Goal: Information Seeking & Learning: Understand process/instructions

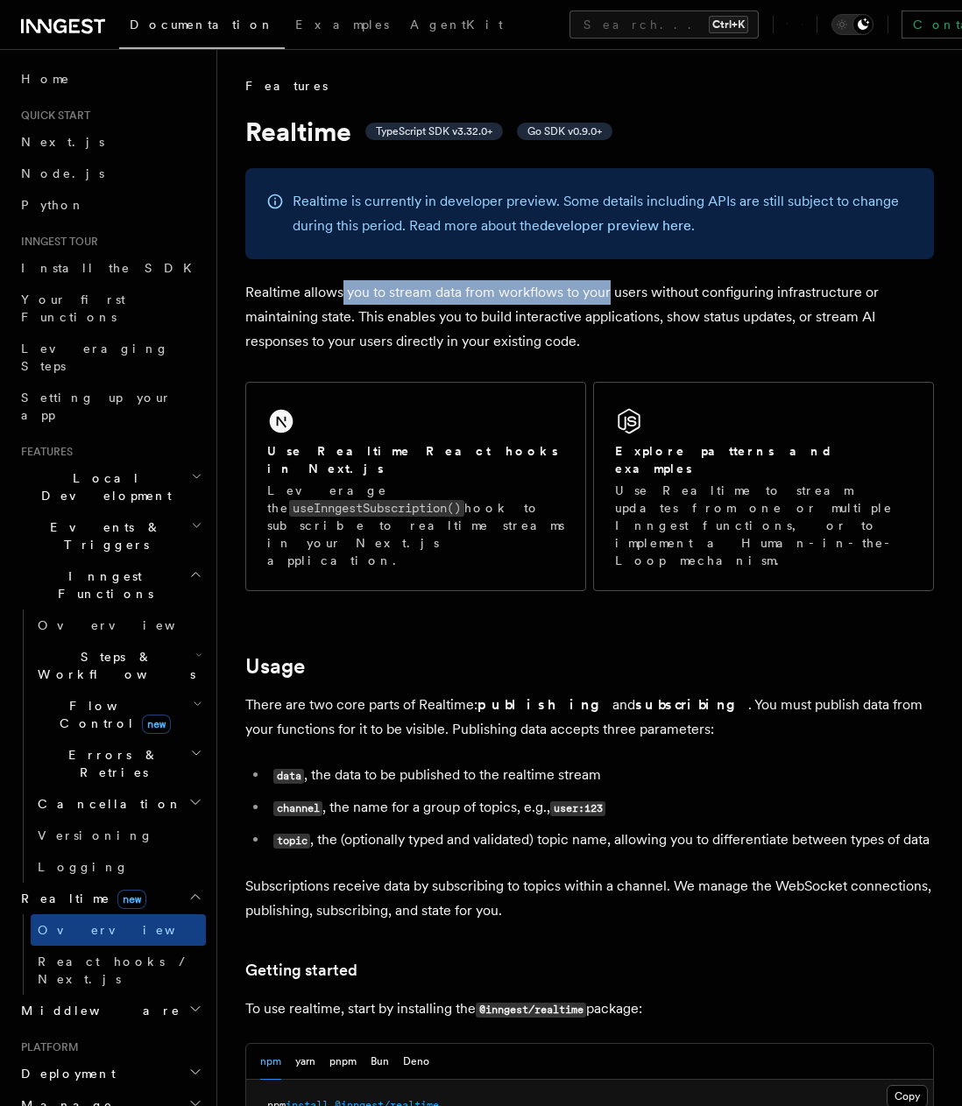
drag, startPoint x: 347, startPoint y: 276, endPoint x: 646, endPoint y: 295, distance: 299.3
click at [646, 295] on p "Realtime allows you to stream data from workflows to your users without configu…" at bounding box center [589, 317] width 688 height 74
drag, startPoint x: 561, startPoint y: 290, endPoint x: 731, endPoint y: 292, distance: 170.8
click at [721, 292] on p "Realtime allows you to stream data from workflows to your users without configu…" at bounding box center [589, 317] width 688 height 74
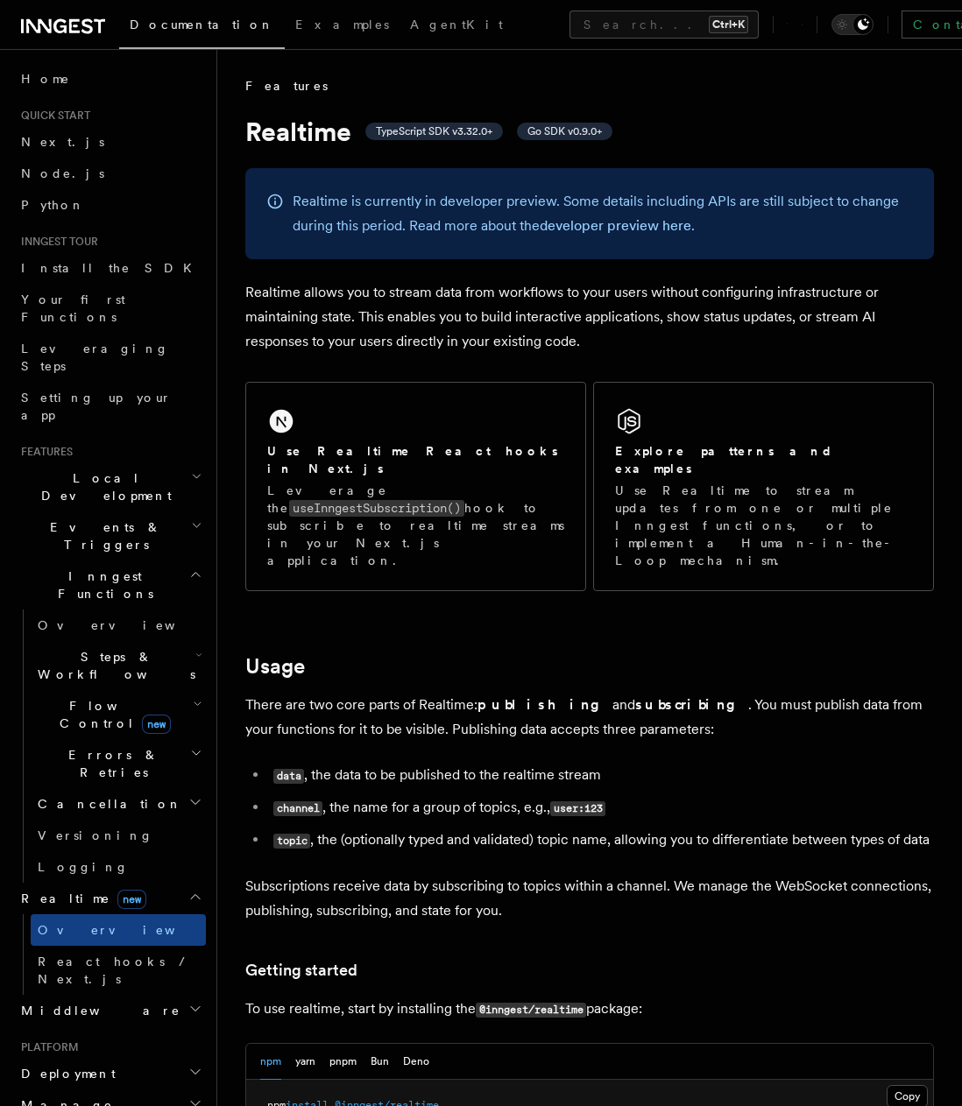
click at [731, 292] on p "Realtime allows you to stream data from workflows to your users without configu…" at bounding box center [589, 317] width 688 height 74
drag, startPoint x: 545, startPoint y: 284, endPoint x: 816, endPoint y: 294, distance: 270.9
click at [801, 295] on p "Realtime allows you to stream data from workflows to your users without configu…" at bounding box center [589, 317] width 688 height 74
click at [851, 290] on p "Realtime allows you to stream data from workflows to your users without configu…" at bounding box center [589, 317] width 688 height 74
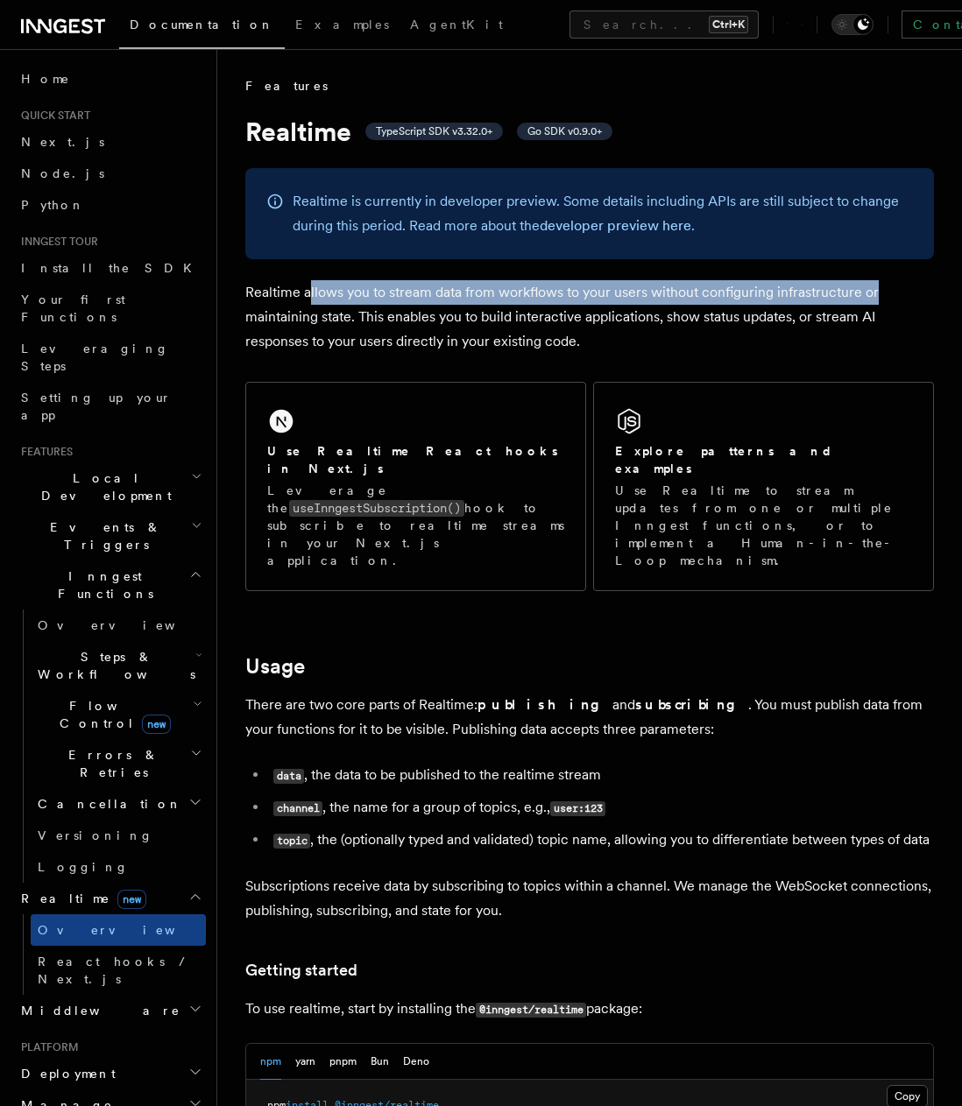
drag, startPoint x: 886, startPoint y: 295, endPoint x: 306, endPoint y: 304, distance: 579.9
click at [306, 300] on p "Realtime allows you to stream data from workflows to your users without configu…" at bounding box center [589, 317] width 688 height 74
drag, startPoint x: 348, startPoint y: 315, endPoint x: 357, endPoint y: 294, distance: 23.1
click at [357, 294] on p "Realtime allows you to stream data from workflows to your users without configu…" at bounding box center [589, 317] width 688 height 74
click at [408, 294] on p "Realtime allows you to stream data from workflows to your users without configu…" at bounding box center [589, 317] width 688 height 74
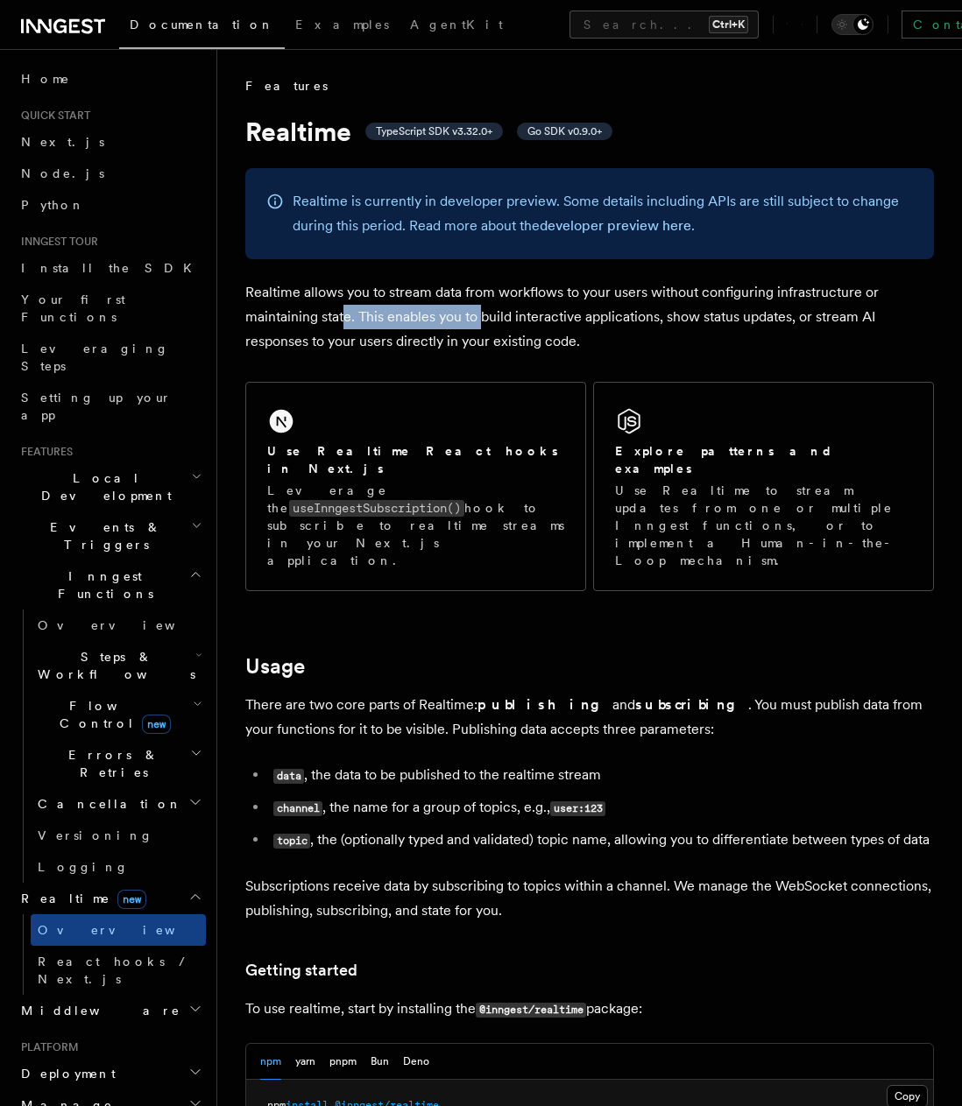
drag, startPoint x: 343, startPoint y: 308, endPoint x: 506, endPoint y: 314, distance: 163.0
click at [504, 314] on p "Realtime allows you to stream data from workflows to your users without configu…" at bounding box center [589, 317] width 688 height 74
click at [561, 315] on p "Realtime allows you to stream data from workflows to your users without configu…" at bounding box center [589, 317] width 688 height 74
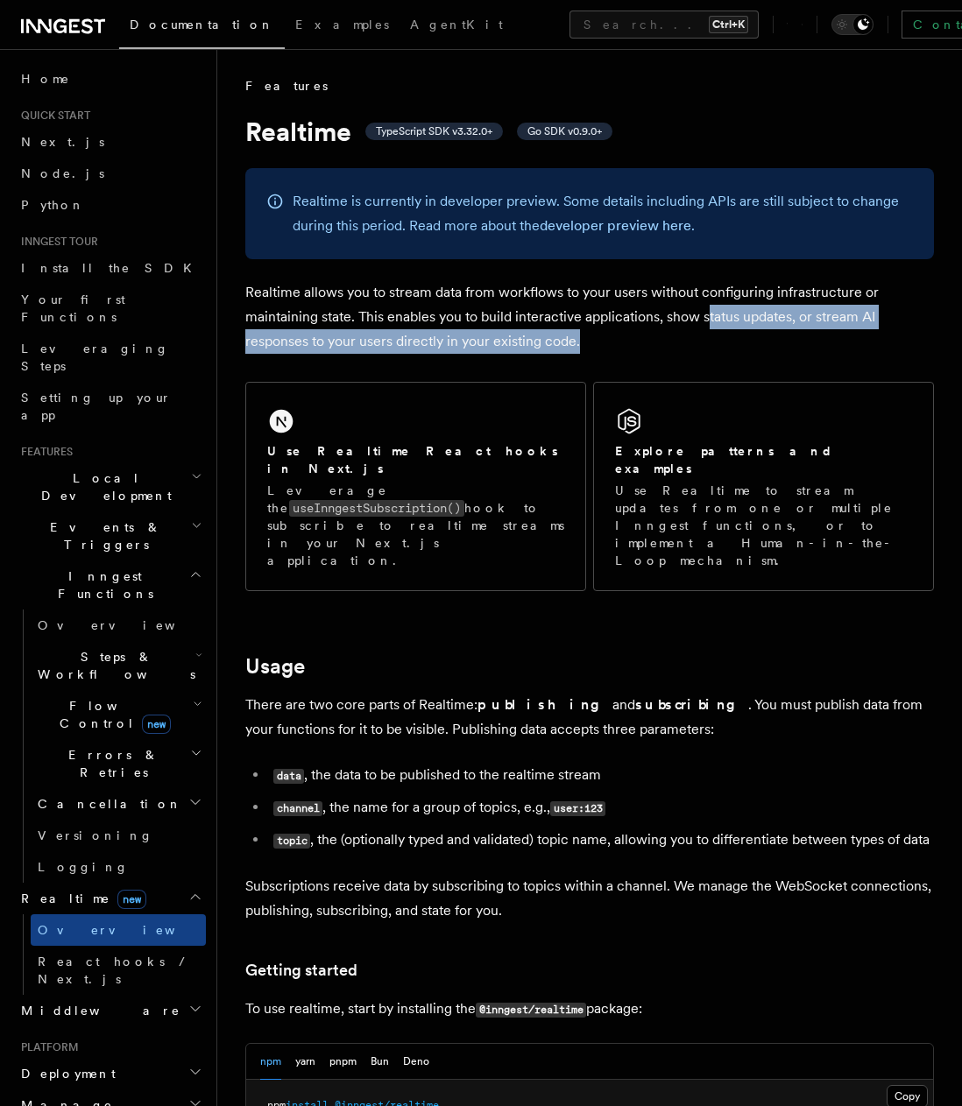
click at [719, 350] on p "Realtime allows you to stream data from workflows to your users without configu…" at bounding box center [589, 317] width 688 height 74
click at [715, 320] on p "Realtime allows you to stream data from workflows to your users without configu…" at bounding box center [589, 317] width 688 height 74
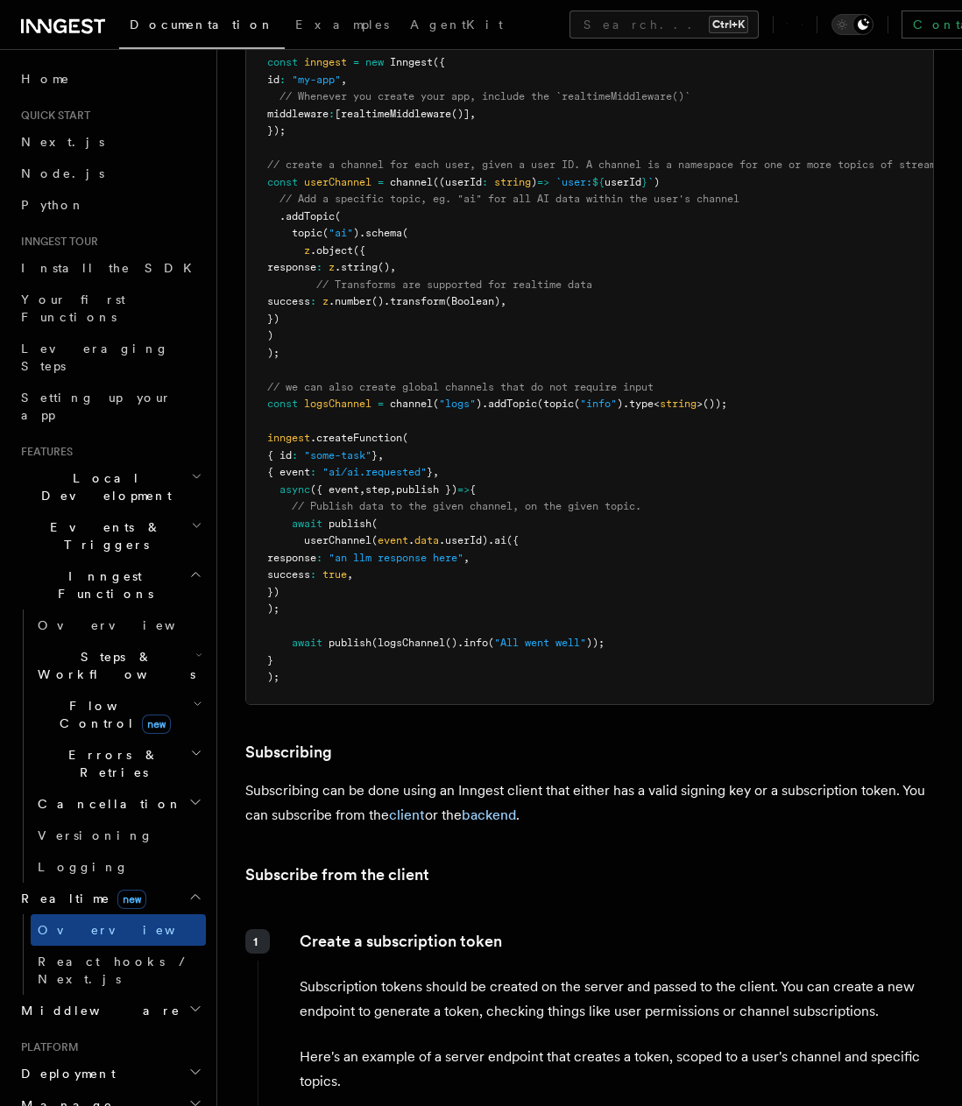
scroll to position [1314, 0]
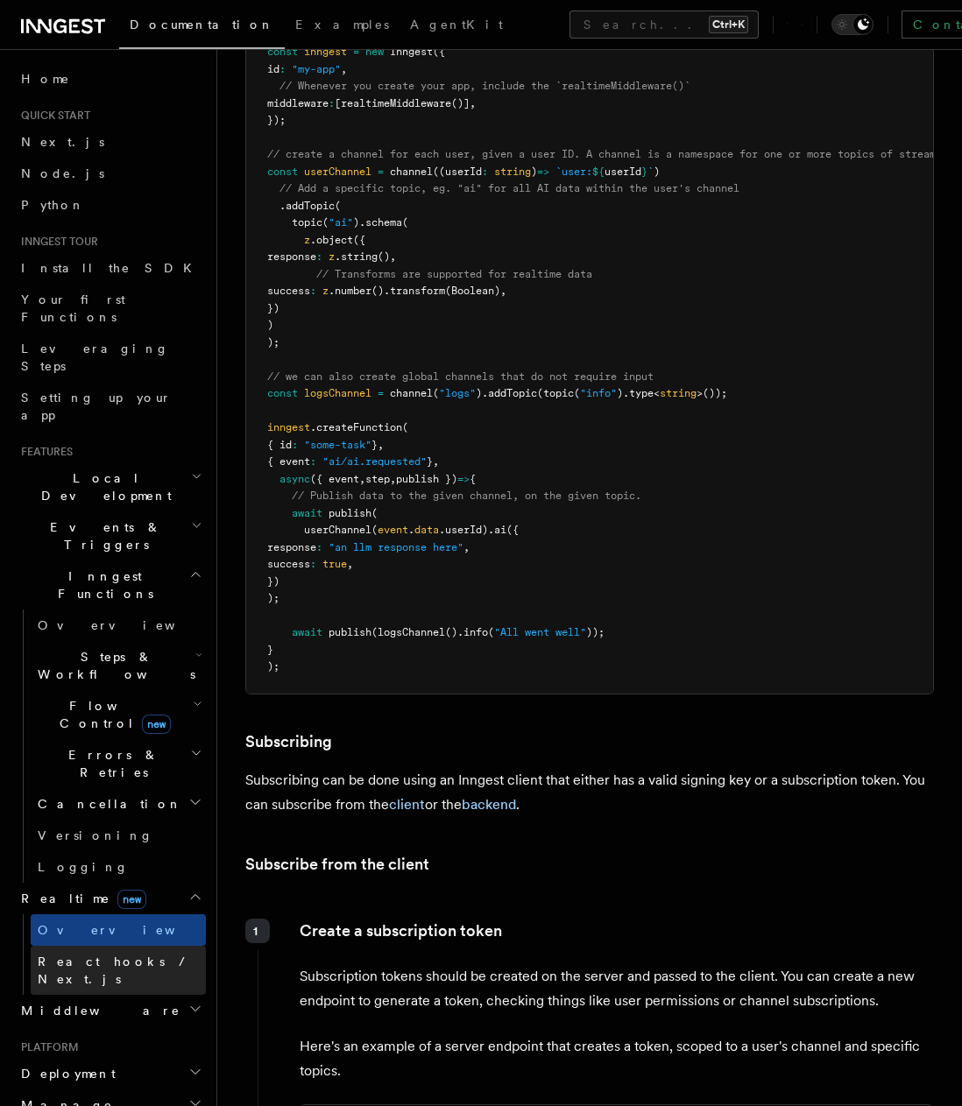
click at [126, 955] on span "React hooks / Next.js" at bounding box center [115, 971] width 155 height 32
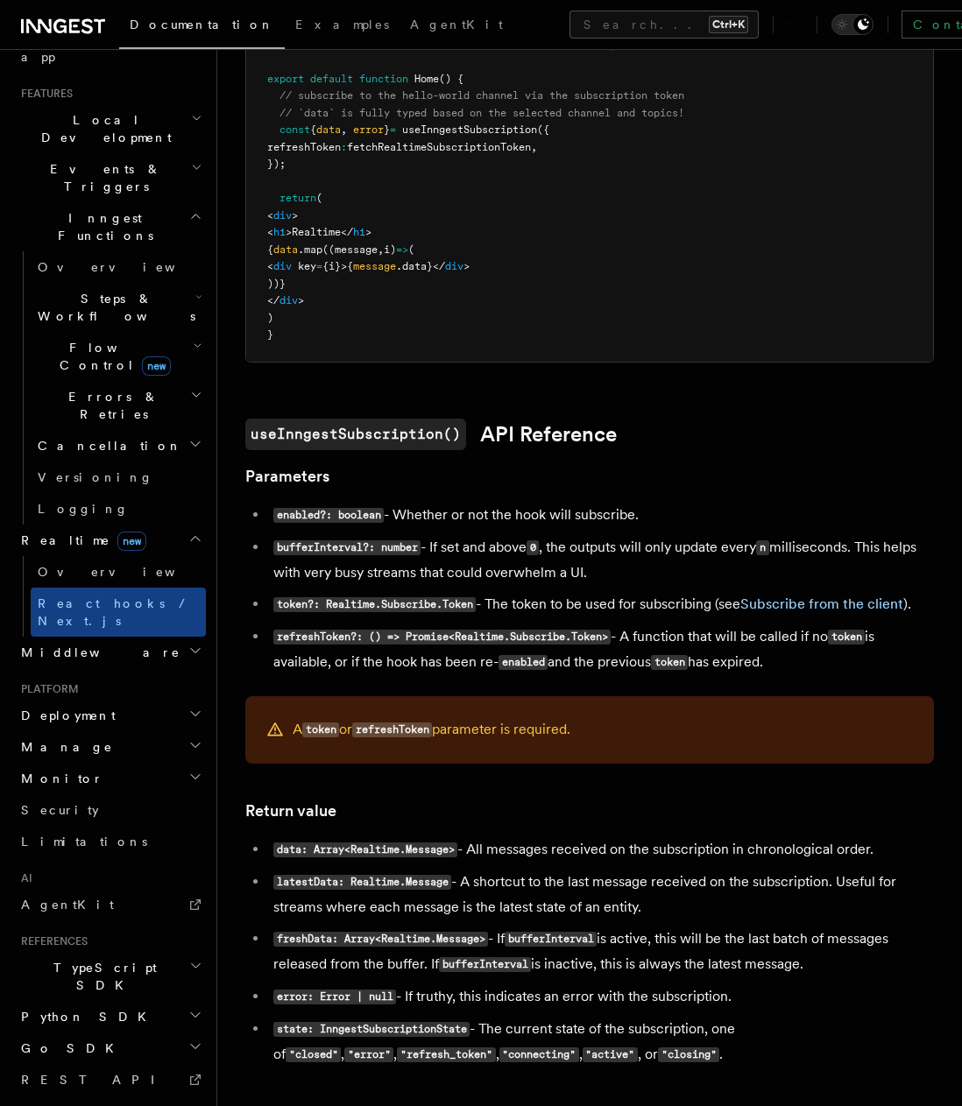
scroll to position [441, 0]
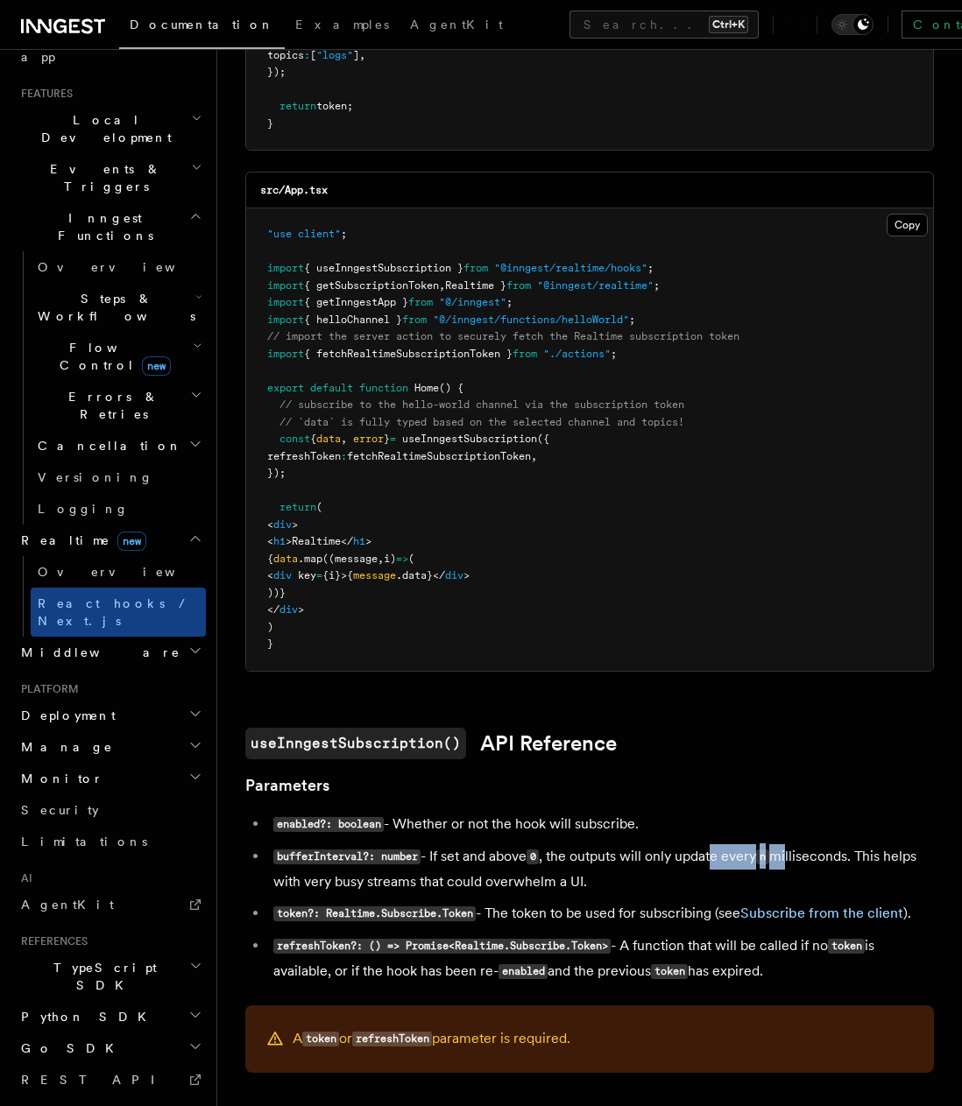
drag, startPoint x: 723, startPoint y: 873, endPoint x: 801, endPoint y: 879, distance: 79.0
click at [801, 879] on li "bufferInterval?: number - If set and above 0 , the outputs will only update eve…" at bounding box center [601, 869] width 666 height 50
click at [803, 878] on li "bufferInterval?: number - If set and above 0 , the outputs will only update eve…" at bounding box center [601, 869] width 666 height 50
drag, startPoint x: 802, startPoint y: 871, endPoint x: 752, endPoint y: 886, distance: 52.9
click at [753, 886] on li "bufferInterval?: number - If set and above 0 , the outputs will only update eve…" at bounding box center [601, 869] width 666 height 50
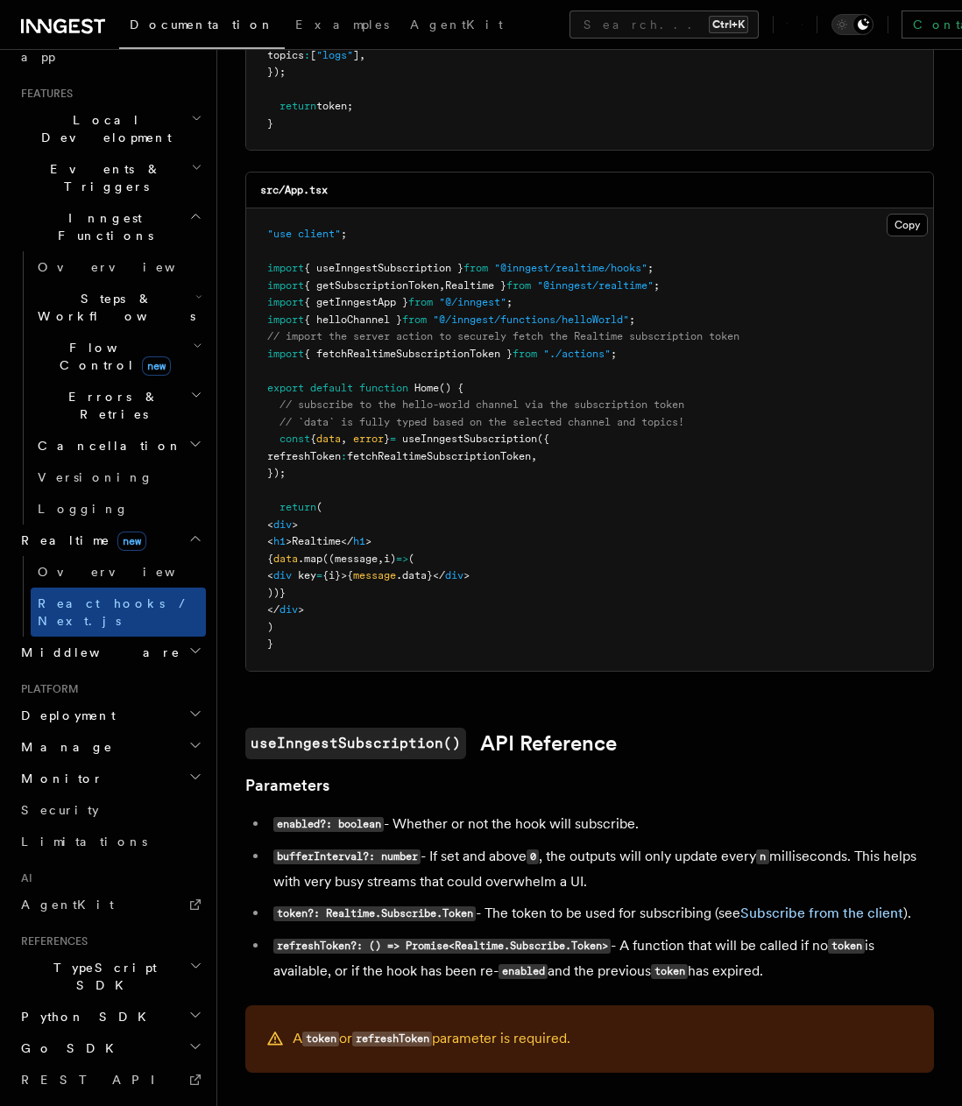
click at [752, 885] on li "bufferInterval?: number - If set and above 0 , the outputs will only update eve…" at bounding box center [601, 869] width 666 height 50
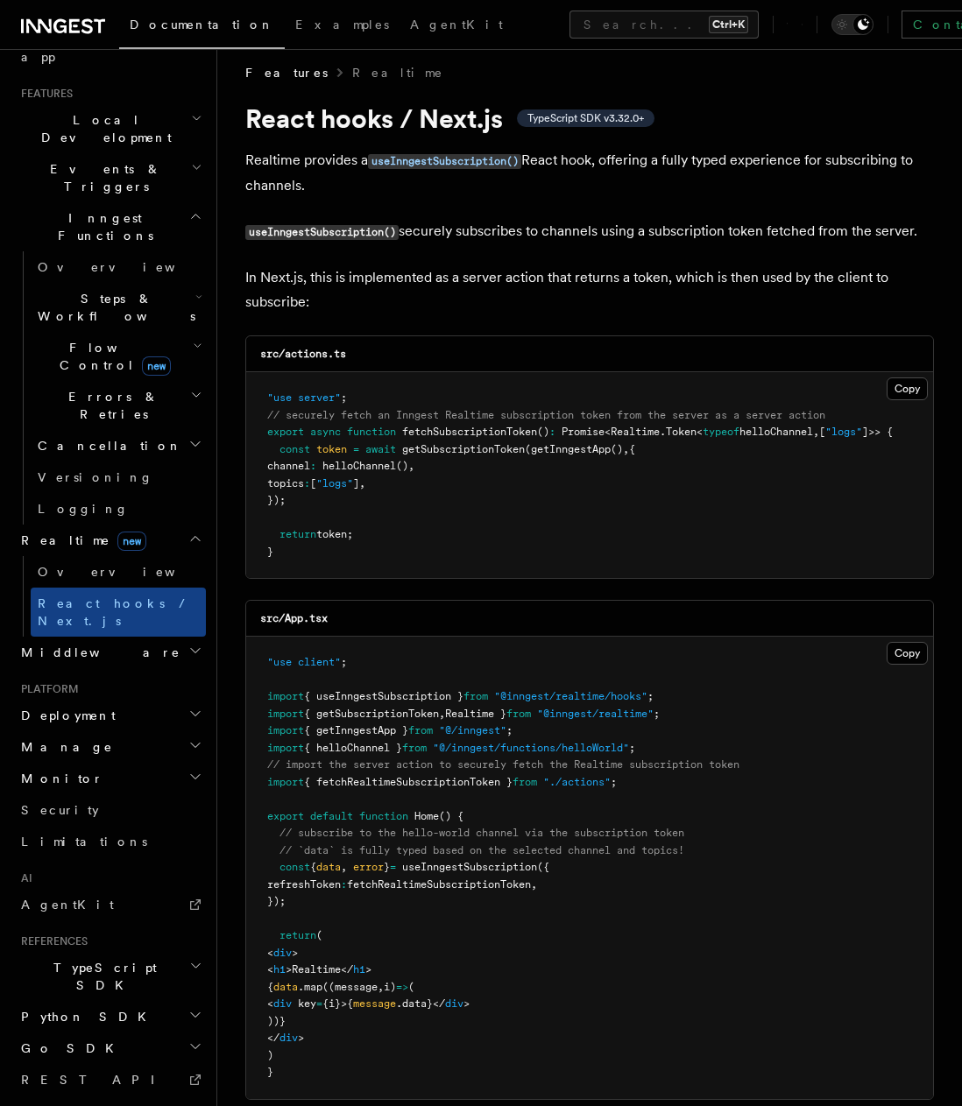
scroll to position [0, 0]
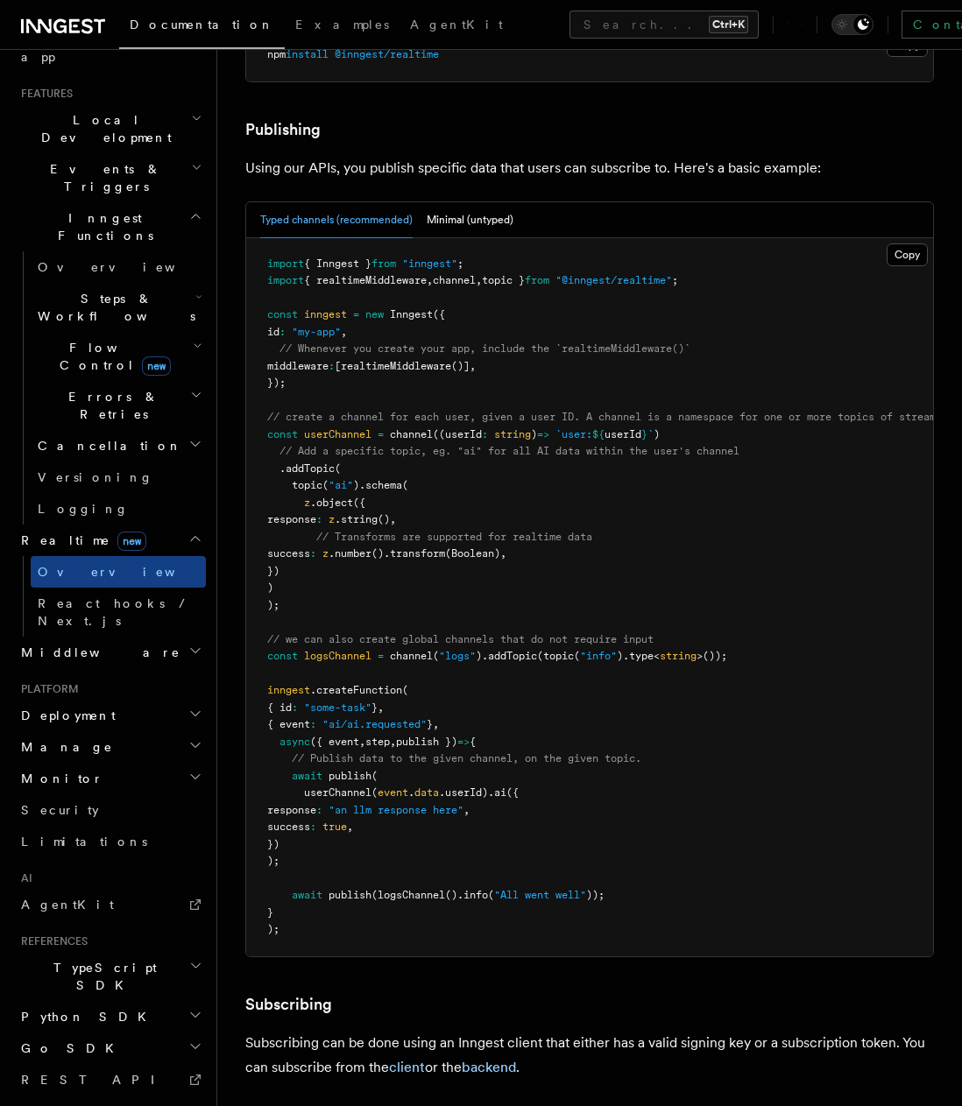
scroll to position [964, 0]
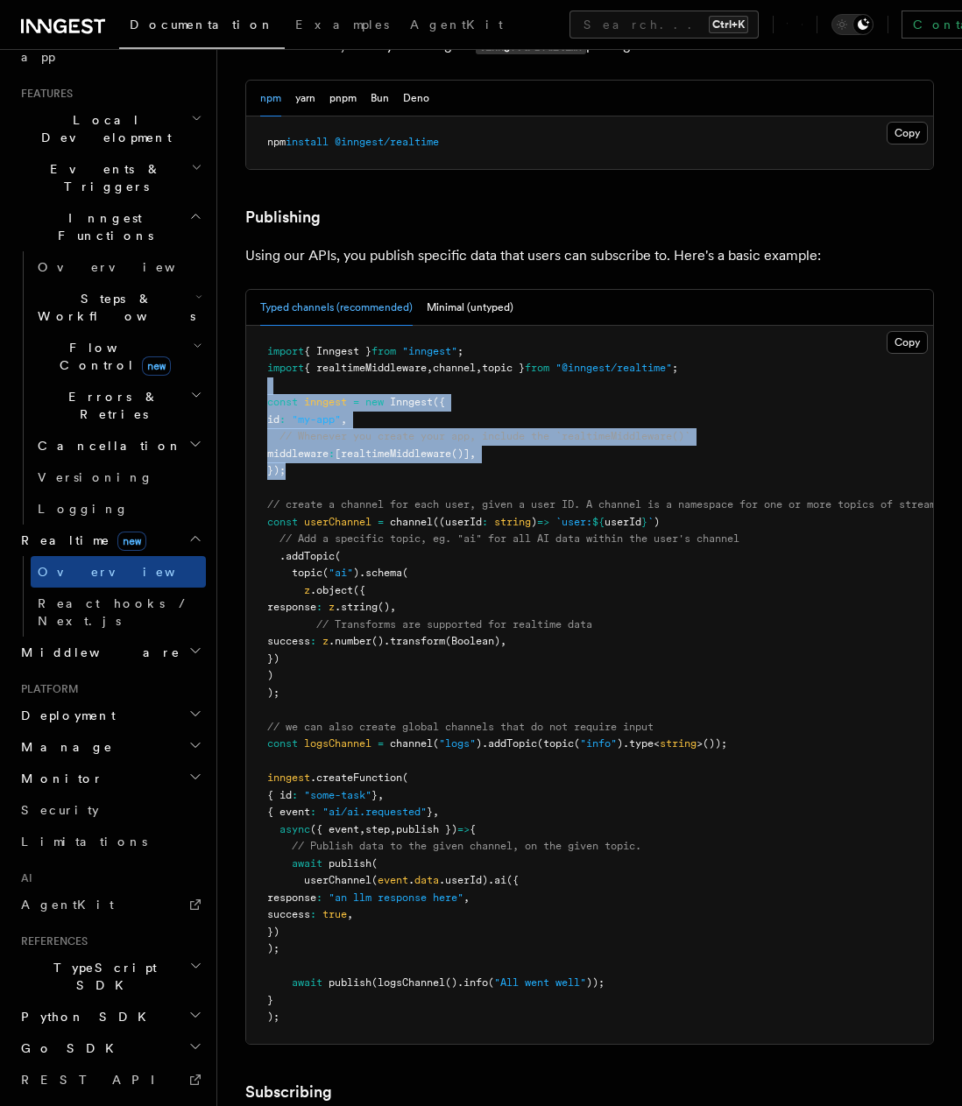
drag, startPoint x: 625, startPoint y: 425, endPoint x: 258, endPoint y: 336, distance: 378.4
click at [258, 336] on pre "import { Inngest } from "inngest" ; import { realtimeMiddleware , channel , top…" at bounding box center [589, 685] width 687 height 718
click at [372, 357] on pre "import { Inngest } from "inngest" ; import { realtimeMiddleware , channel , top…" at bounding box center [589, 685] width 687 height 718
drag, startPoint x: 462, startPoint y: 428, endPoint x: 231, endPoint y: 338, distance: 247.4
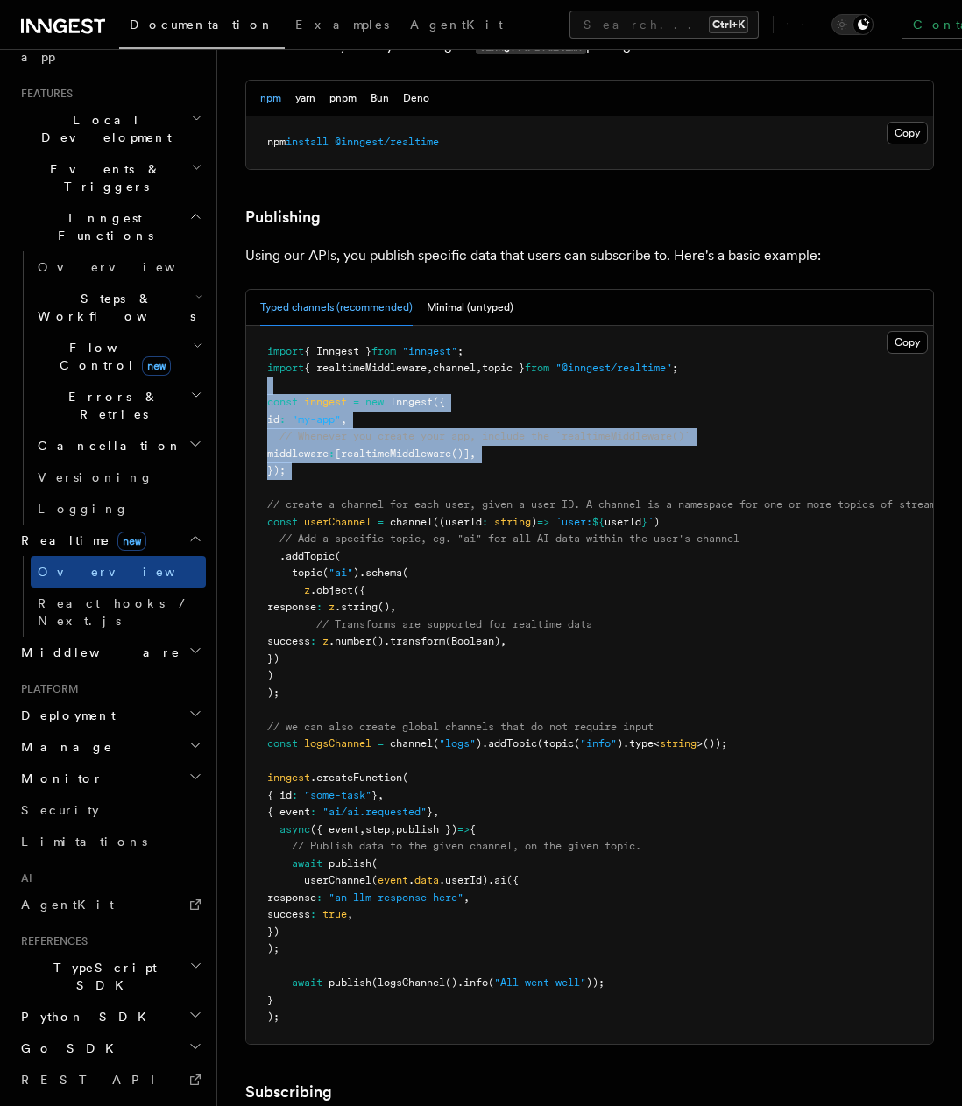
click at [519, 430] on span "// Whenever you create your app, include the `realtimeMiddleware()`" at bounding box center [484, 436] width 411 height 12
drag, startPoint x: 517, startPoint y: 425, endPoint x: 246, endPoint y: 335, distance: 285.3
click at [246, 335] on pre "import { Inngest } from "inngest" ; import { realtimeMiddleware , channel , top…" at bounding box center [589, 685] width 687 height 718
click at [451, 448] on span "realtimeMiddleware" at bounding box center [396, 454] width 110 height 12
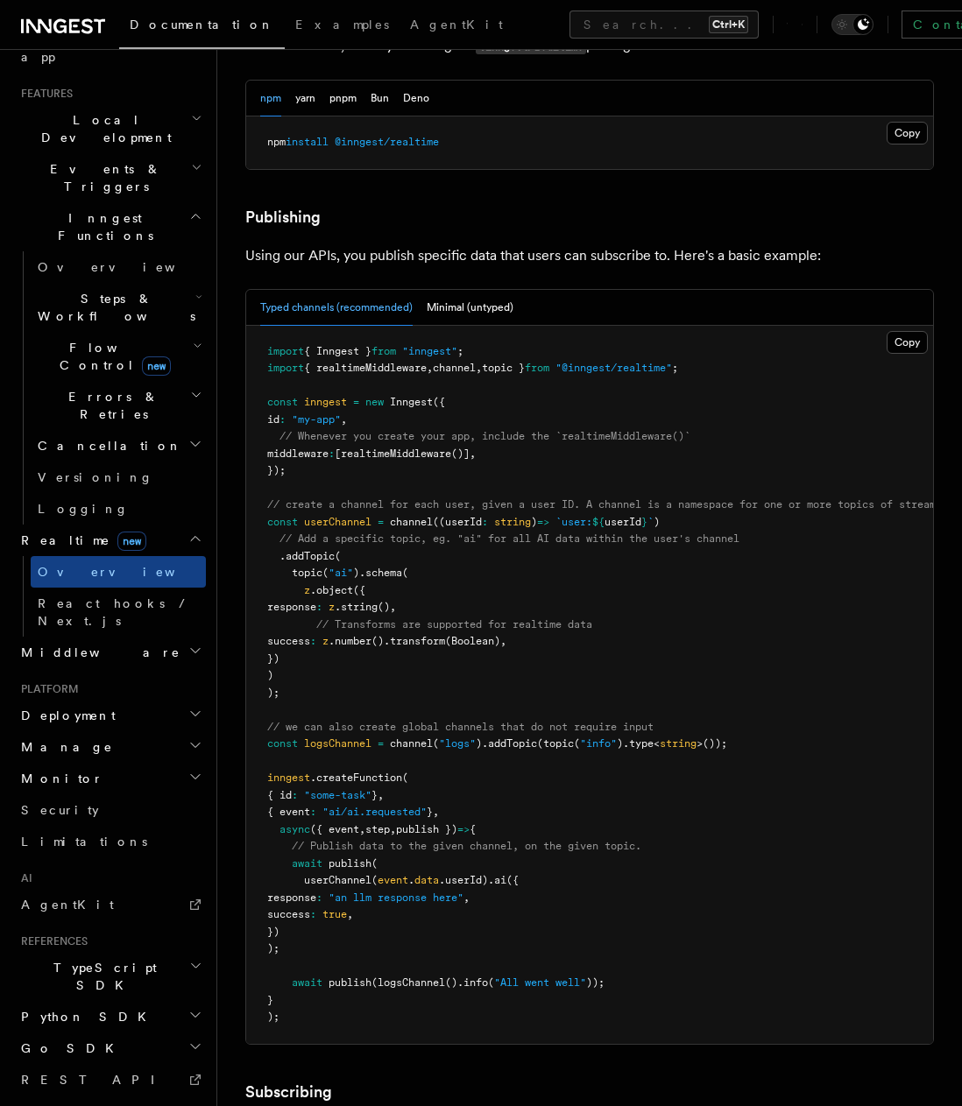
drag, startPoint x: 623, startPoint y: 1008, endPoint x: 615, endPoint y: 993, distance: 16.8
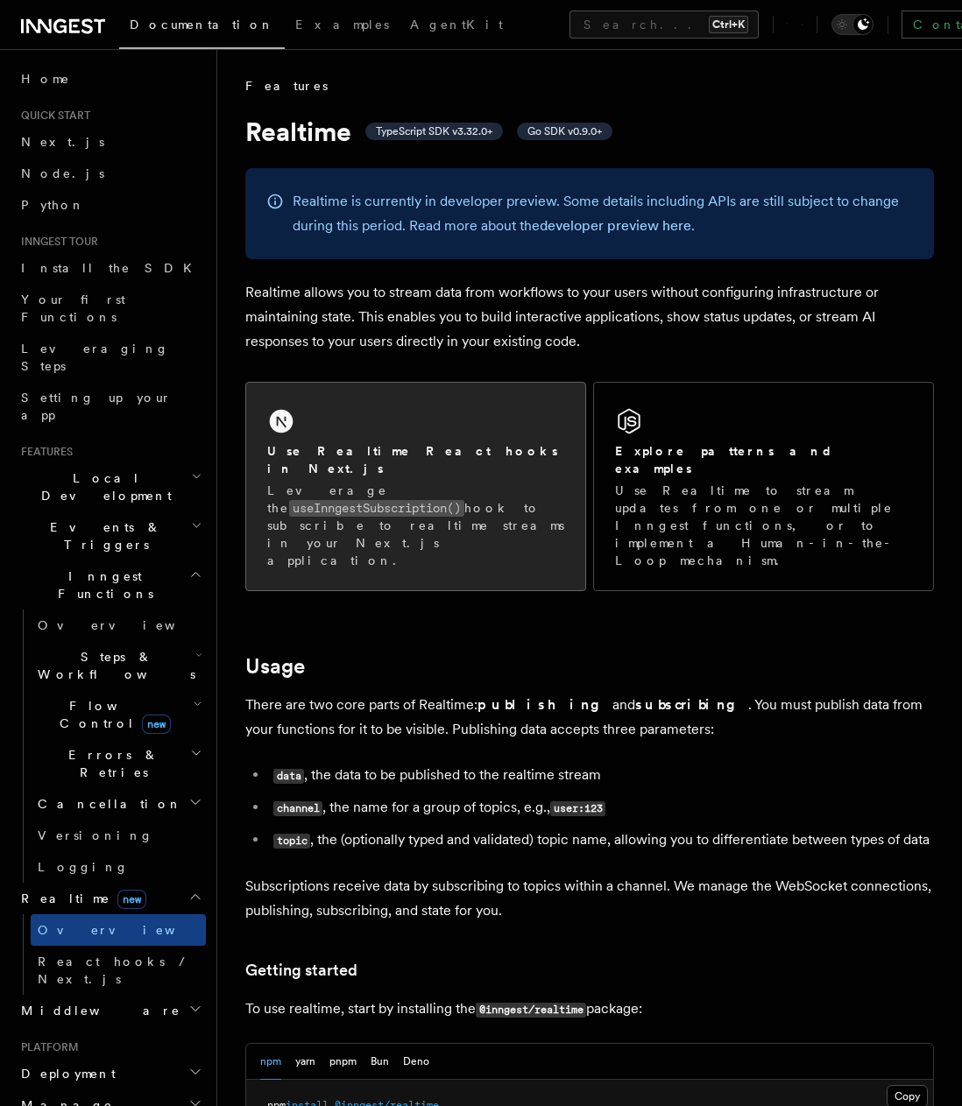
click at [444, 488] on p "Leverage the useInngestSubscription() hook to subscribe to realtime streams in …" at bounding box center [415, 526] width 297 height 88
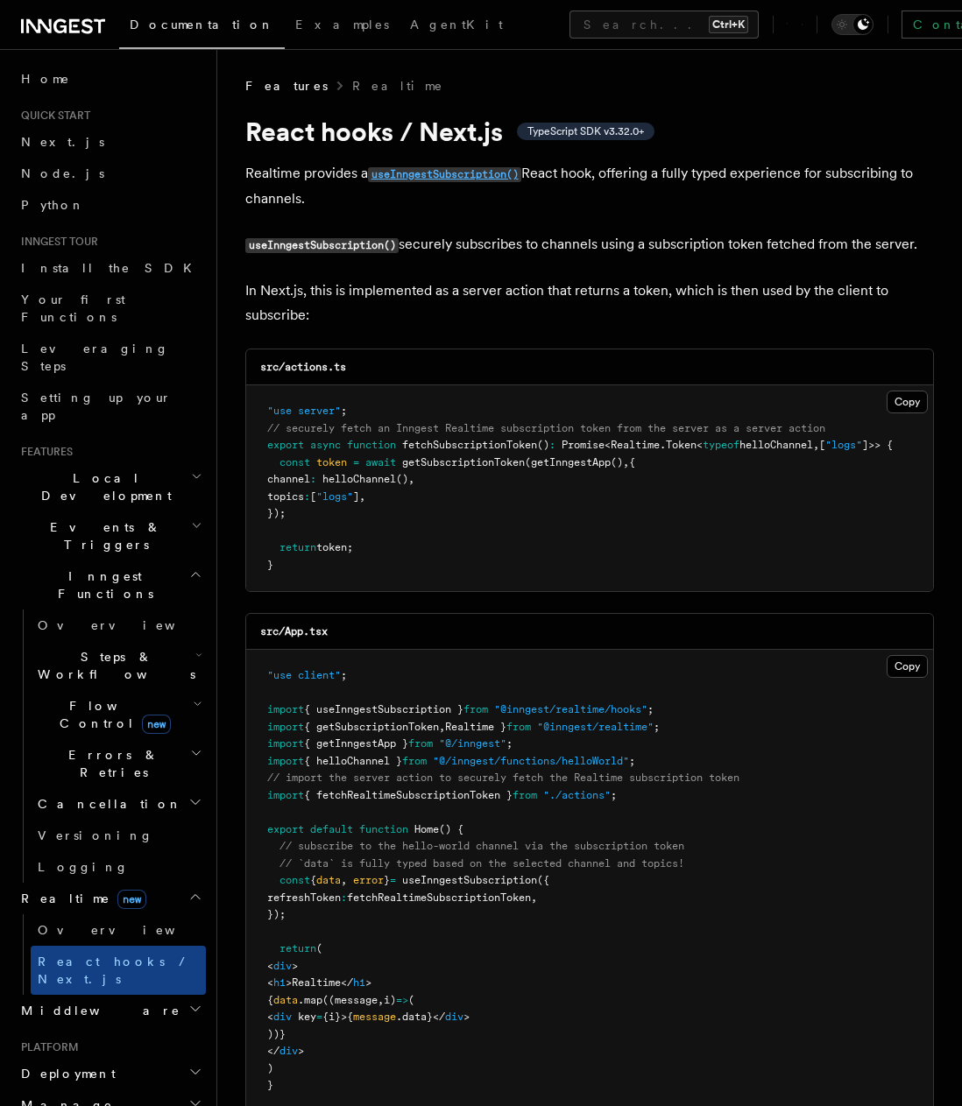
click at [483, 170] on code "useInngestSubscription()" at bounding box center [444, 174] width 153 height 15
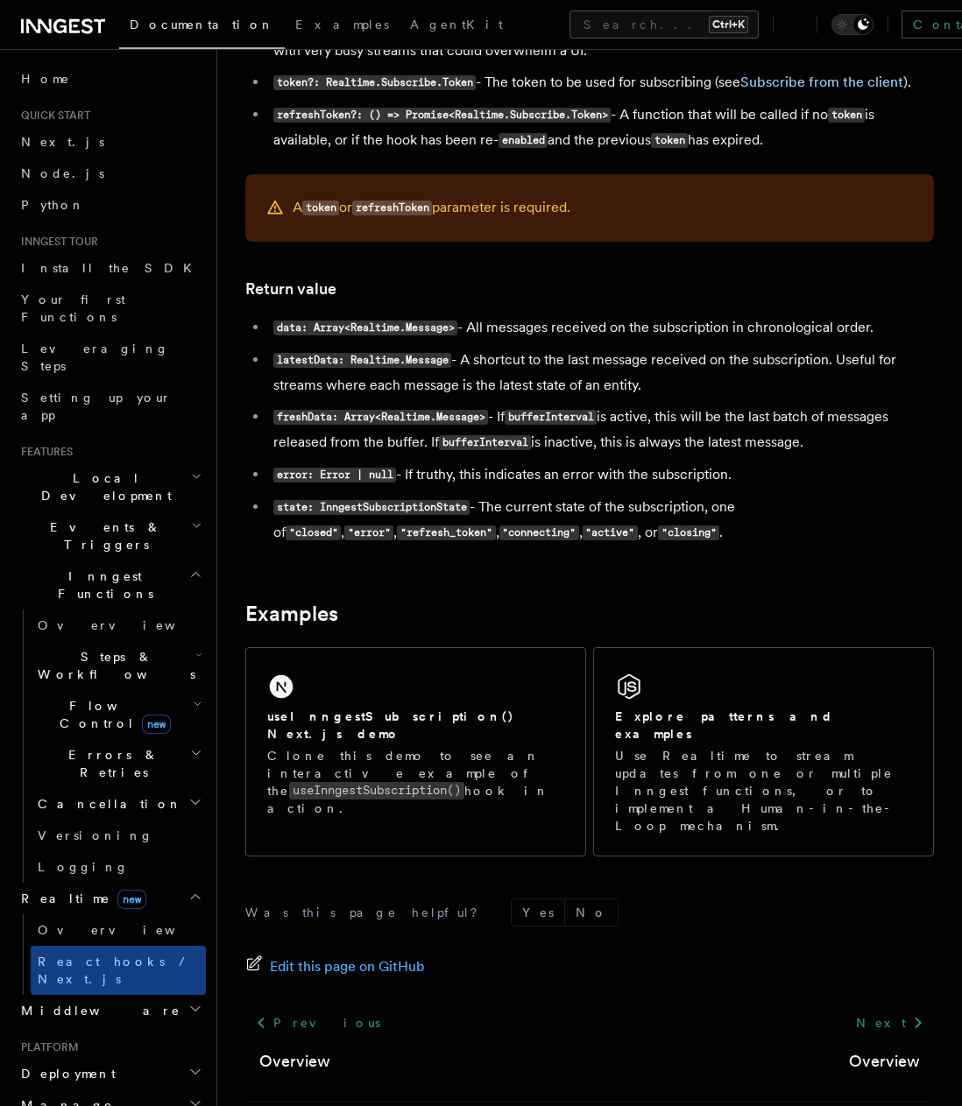
scroll to position [1317, 0]
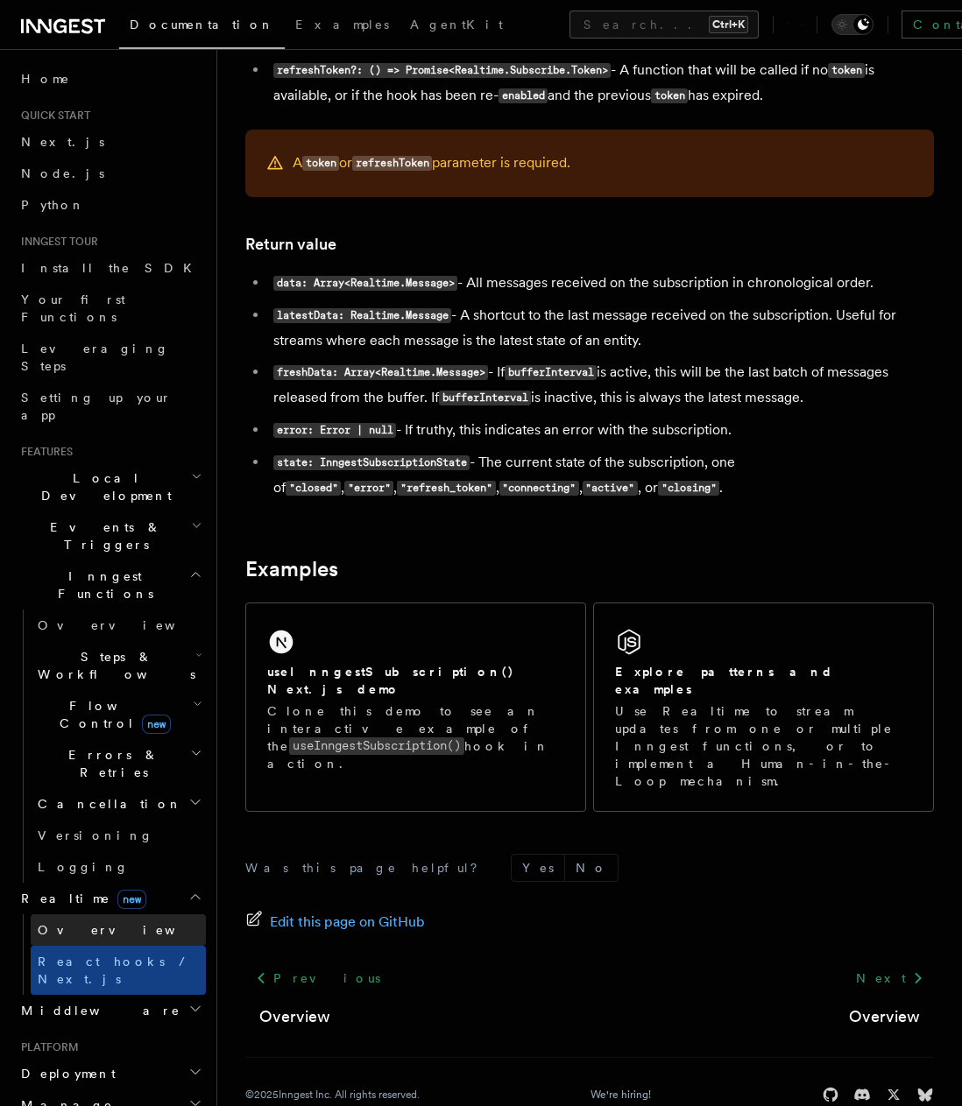
click at [109, 914] on link "Overview" at bounding box center [118, 930] width 175 height 32
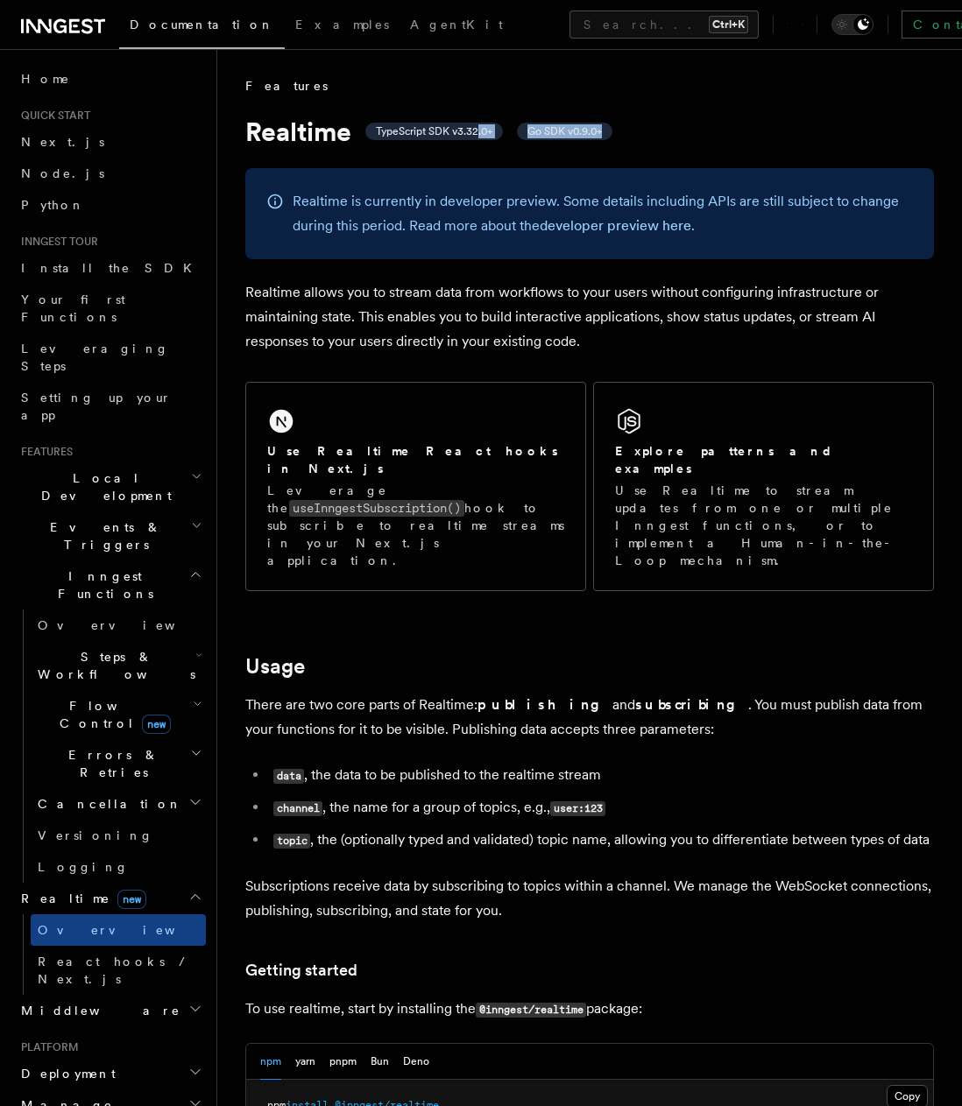
drag, startPoint x: 604, startPoint y: 135, endPoint x: 479, endPoint y: 135, distance: 124.4
click at [478, 132] on h1 "Realtime TypeScript SDK v3.32.0+ Go SDK v0.9.0+" at bounding box center [589, 132] width 688 height 32
click at [491, 134] on span "TypeScript SDK v3.32.0+" at bounding box center [434, 131] width 117 height 14
drag, startPoint x: 491, startPoint y: 134, endPoint x: 378, endPoint y: 136, distance: 112.1
click at [378, 136] on span "TypeScript SDK v3.32.0+" at bounding box center [434, 131] width 117 height 14
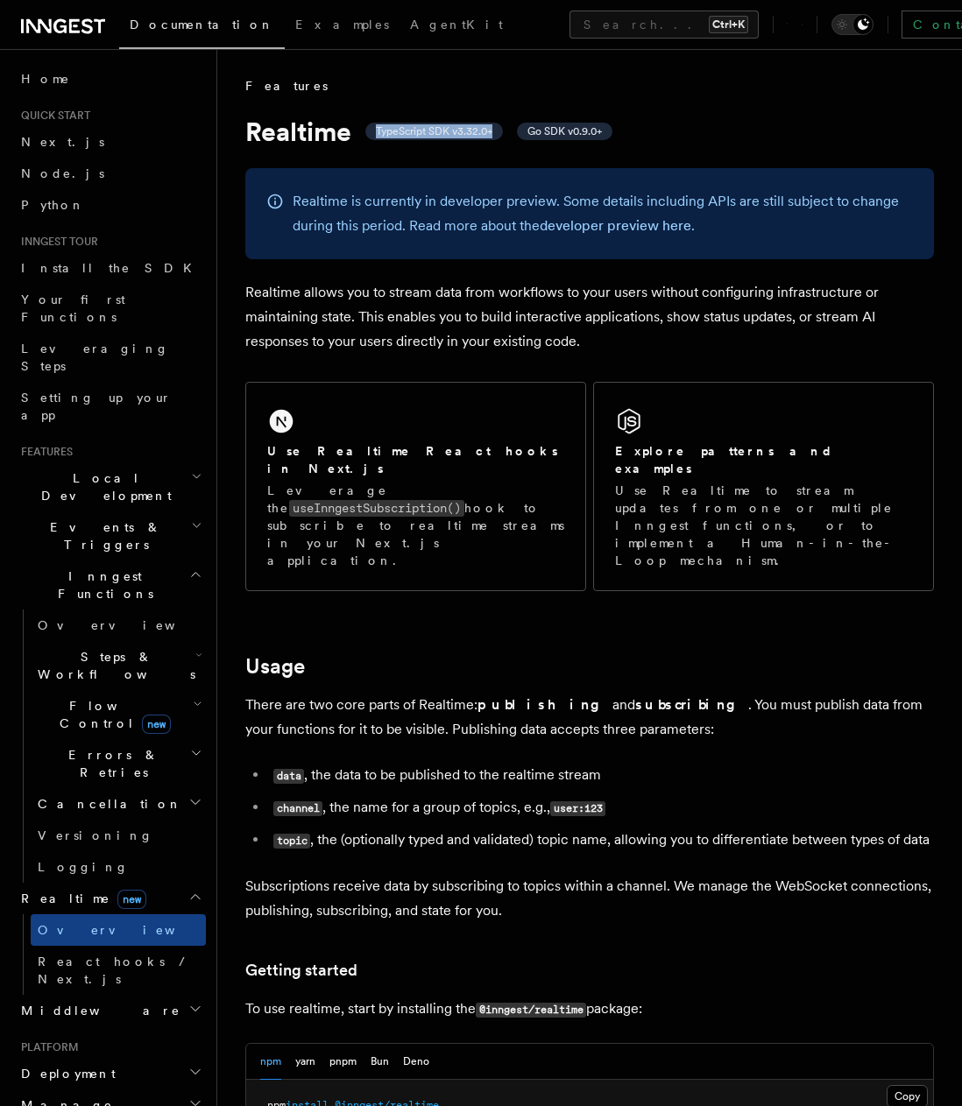
click at [430, 145] on h1 "Realtime TypeScript SDK v3.32.0+ Go SDK v0.9.0+" at bounding box center [589, 132] width 688 height 32
drag, startPoint x: 452, startPoint y: 193, endPoint x: 605, endPoint y: 201, distance: 153.5
click at [581, 201] on p "Realtime is currently in developer preview. Some details including APIs are sti…" at bounding box center [603, 213] width 620 height 49
click at [605, 201] on p "Realtime is currently in developer preview. Some details including APIs are sti…" at bounding box center [603, 213] width 620 height 49
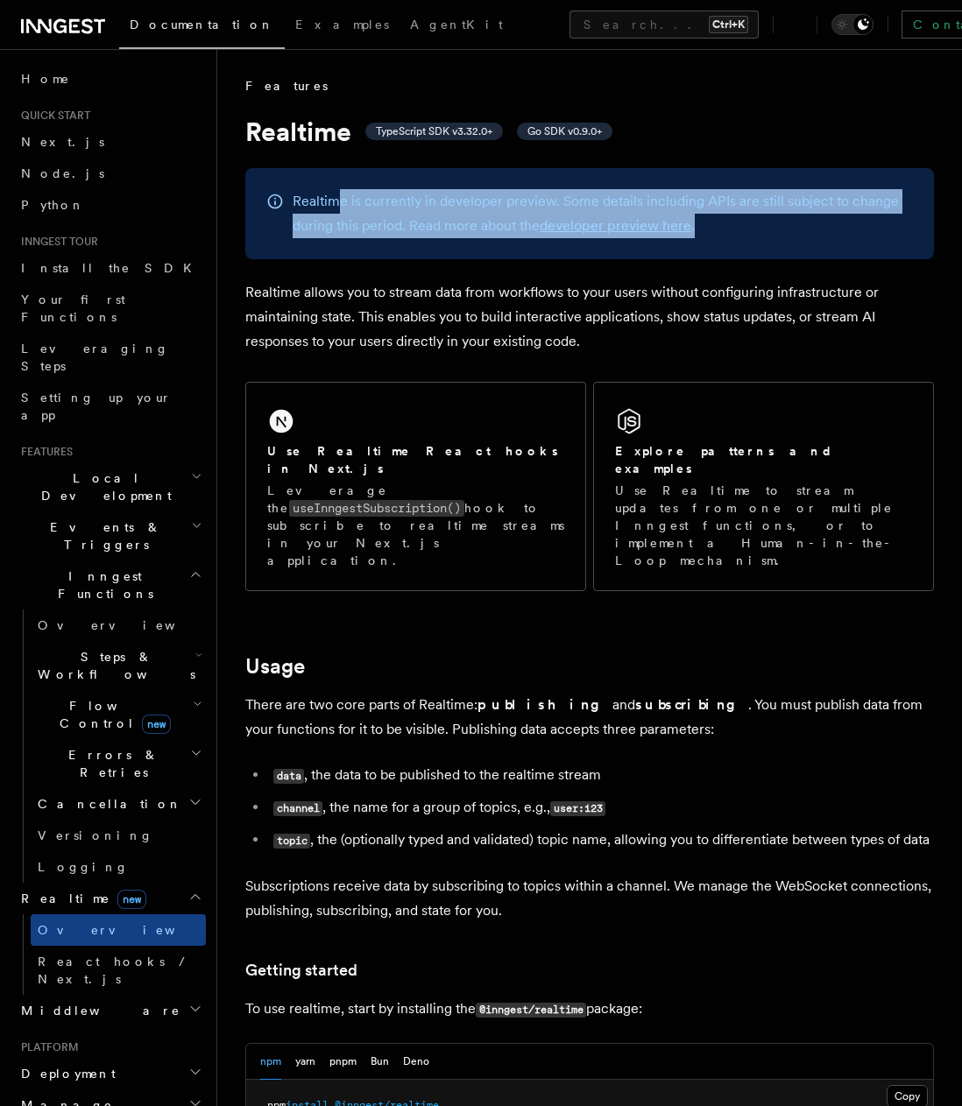
drag, startPoint x: 336, startPoint y: 194, endPoint x: 742, endPoint y: 216, distance: 406.2
click at [732, 216] on p "Realtime is currently in developer preview. Some details including APIs are sti…" at bounding box center [603, 213] width 620 height 49
click at [742, 216] on p "Realtime is currently in developer preview. Some details including APIs are sti…" at bounding box center [603, 213] width 620 height 49
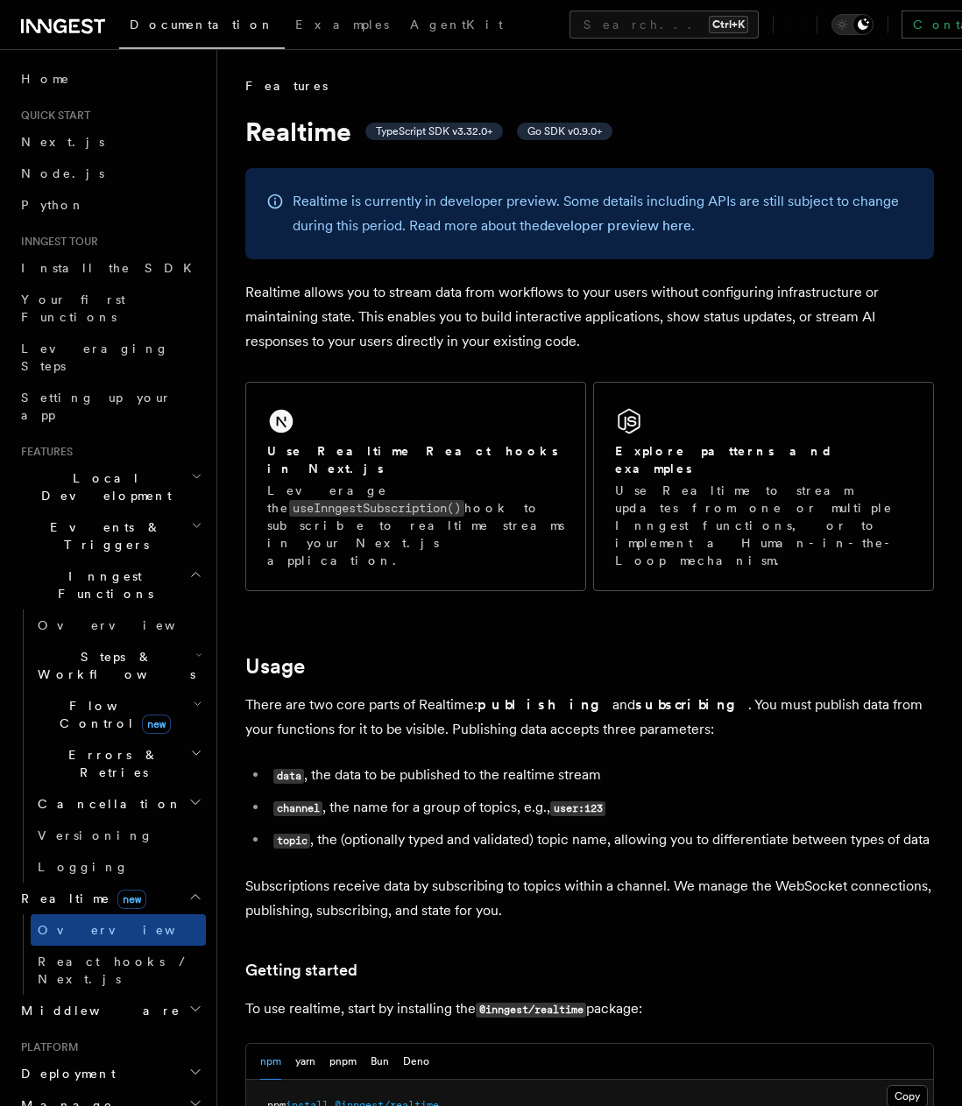
click at [788, 254] on div "Realtime is currently in developer preview. Some details including APIs are sti…" at bounding box center [589, 213] width 688 height 91
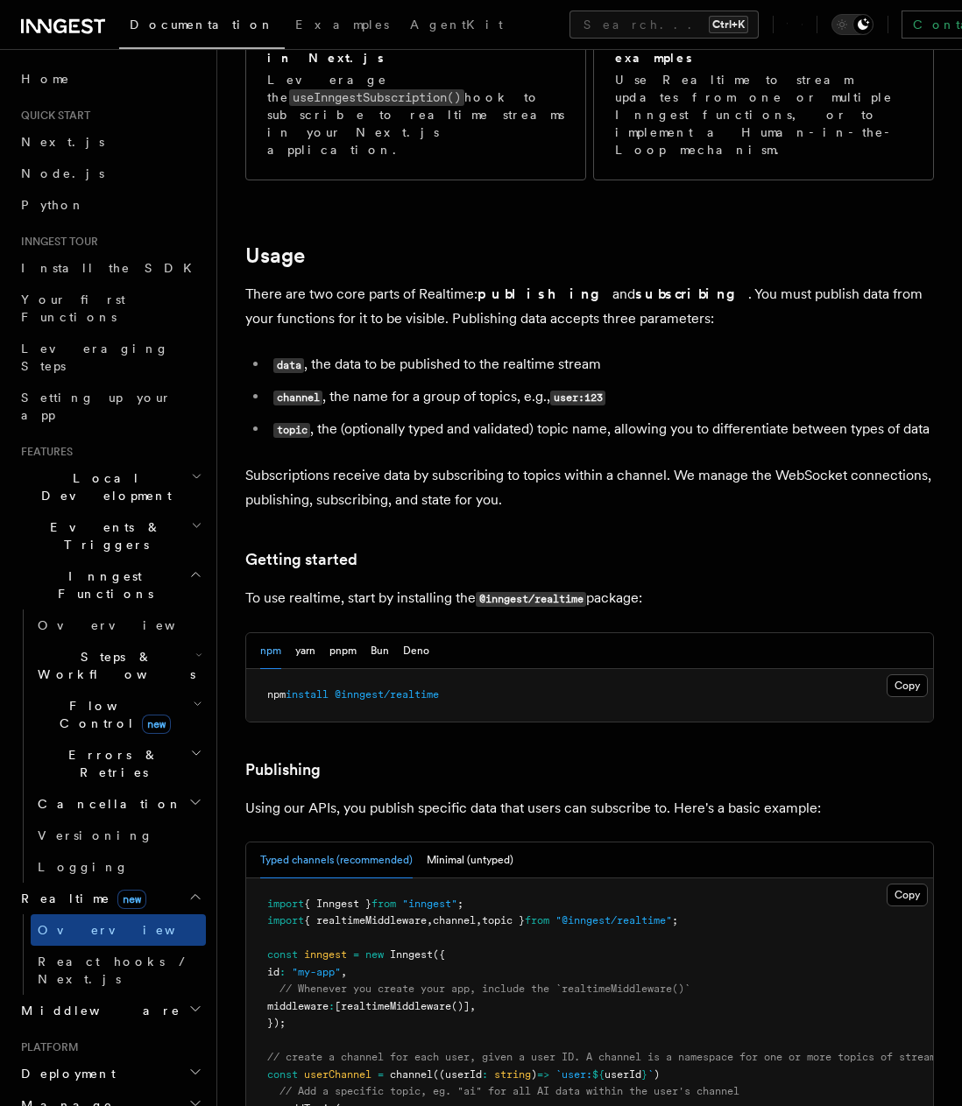
scroll to position [526, 0]
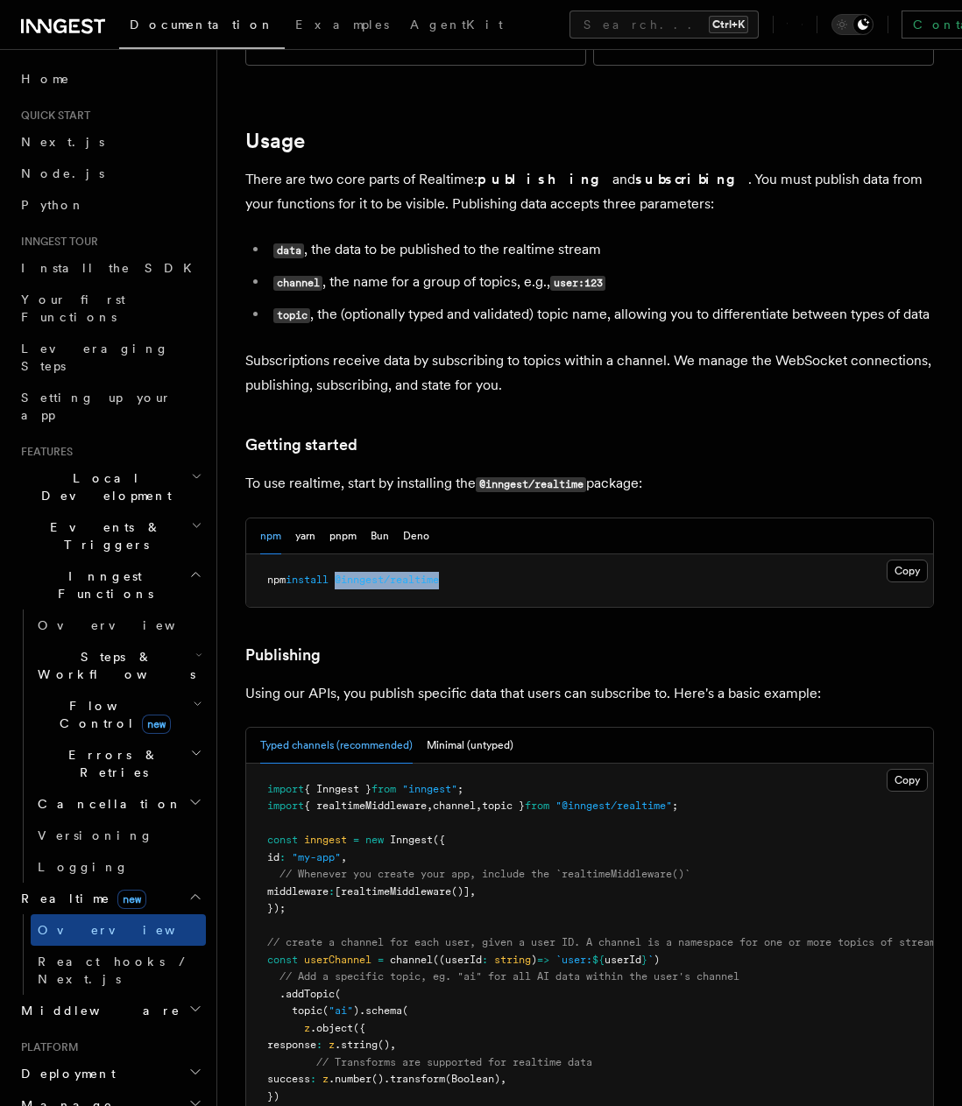
drag, startPoint x: 372, startPoint y: 521, endPoint x: 343, endPoint y: 525, distance: 29.1
click at [343, 554] on pre "npm install @inngest/realtime" at bounding box center [589, 580] width 687 height 53
copy span "@inngest/realtime"
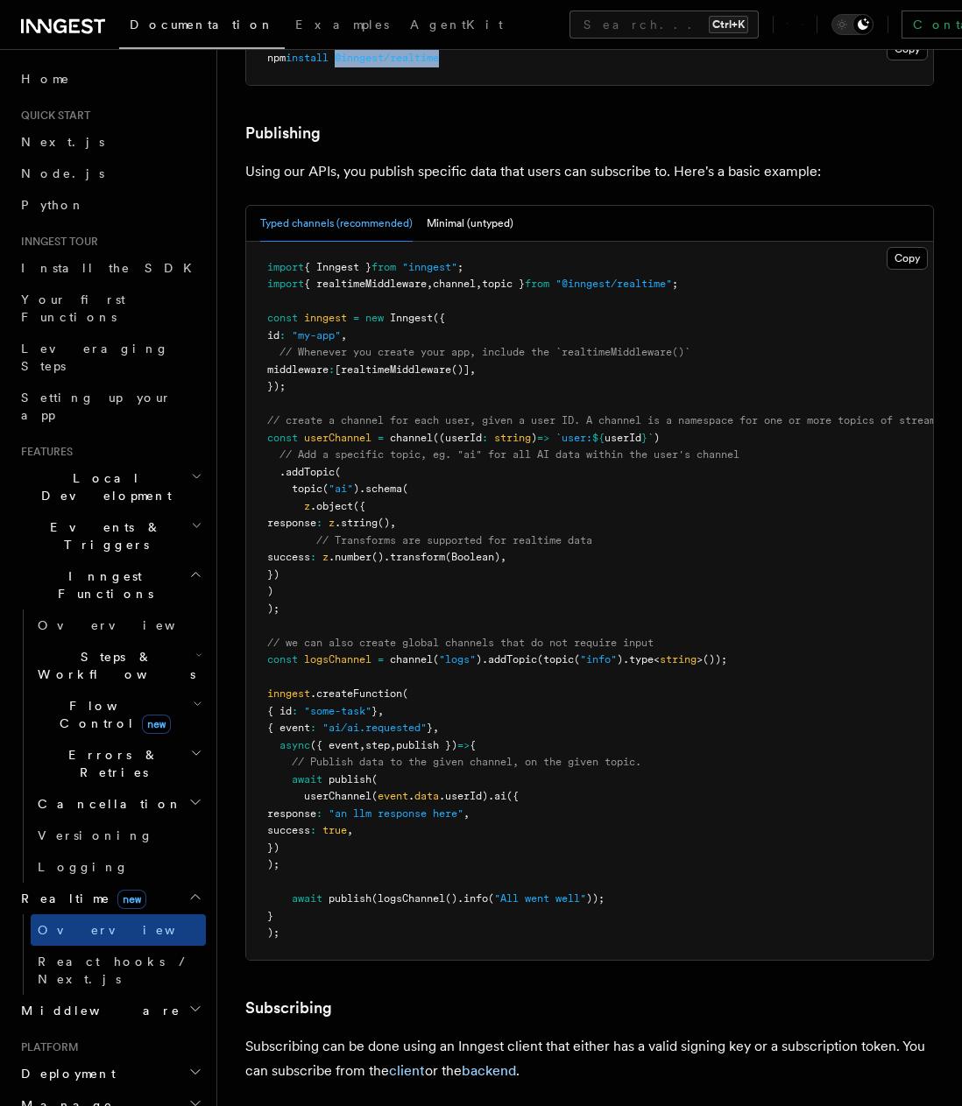
scroll to position [1051, 0]
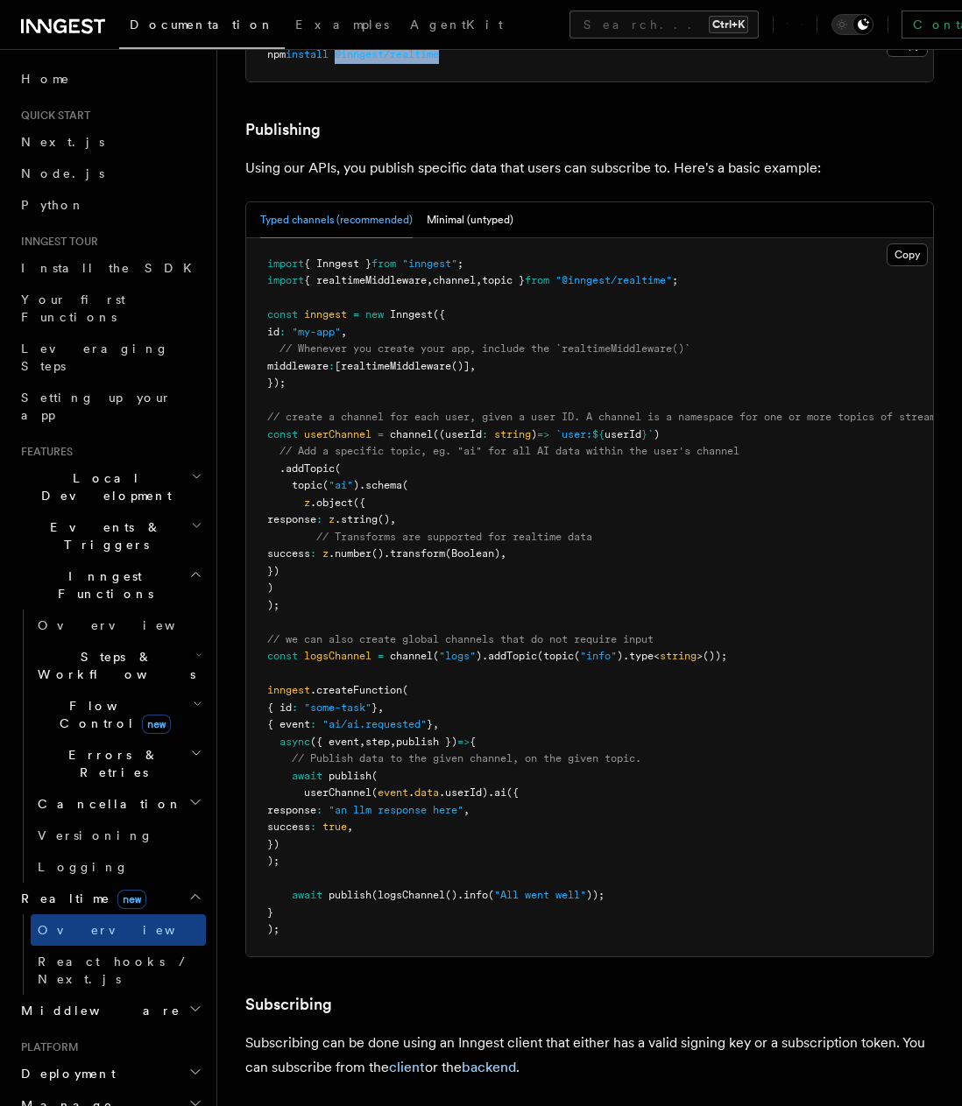
drag, startPoint x: 612, startPoint y: 542, endPoint x: 404, endPoint y: 400, distance: 252.2
click at [398, 408] on pre "import { Inngest } from "inngest" ; import { realtimeMiddleware , channel , top…" at bounding box center [589, 597] width 687 height 718
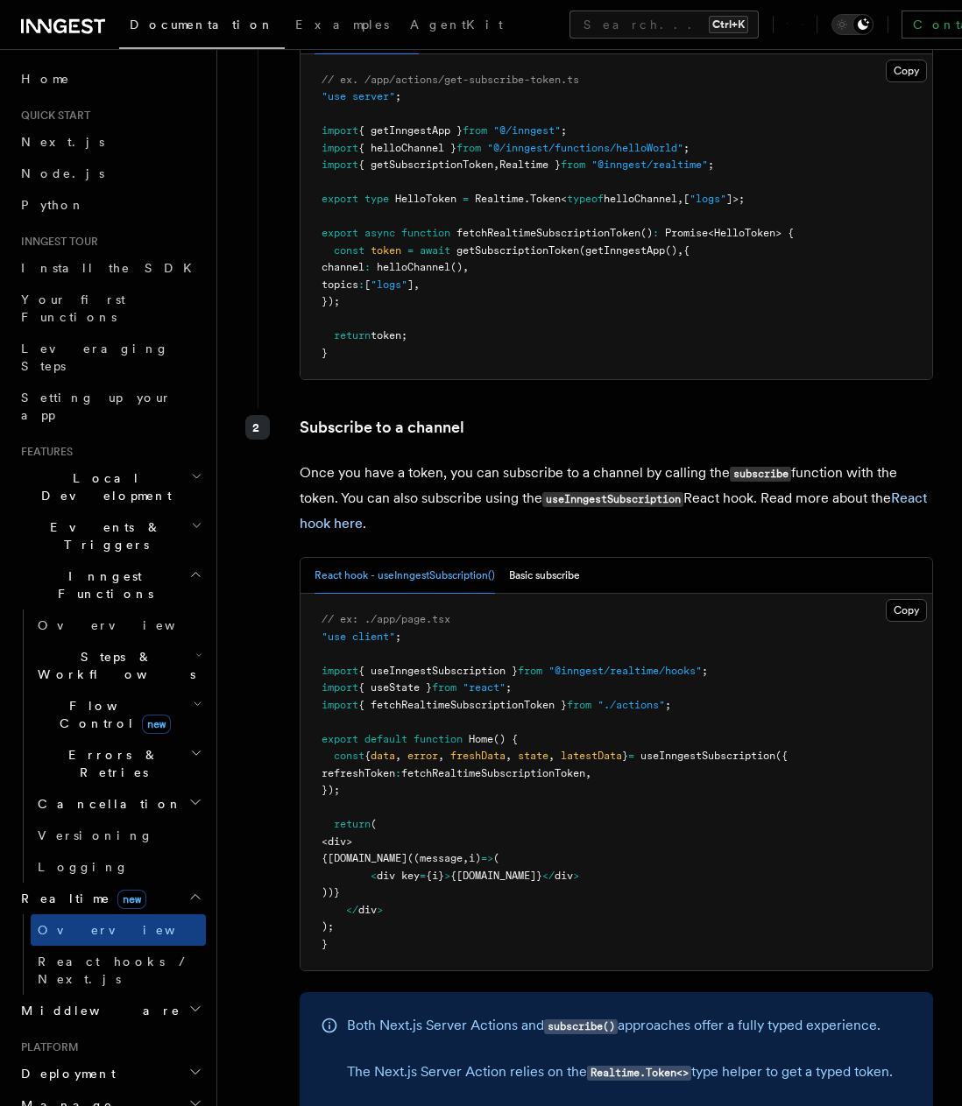
scroll to position [2540, 0]
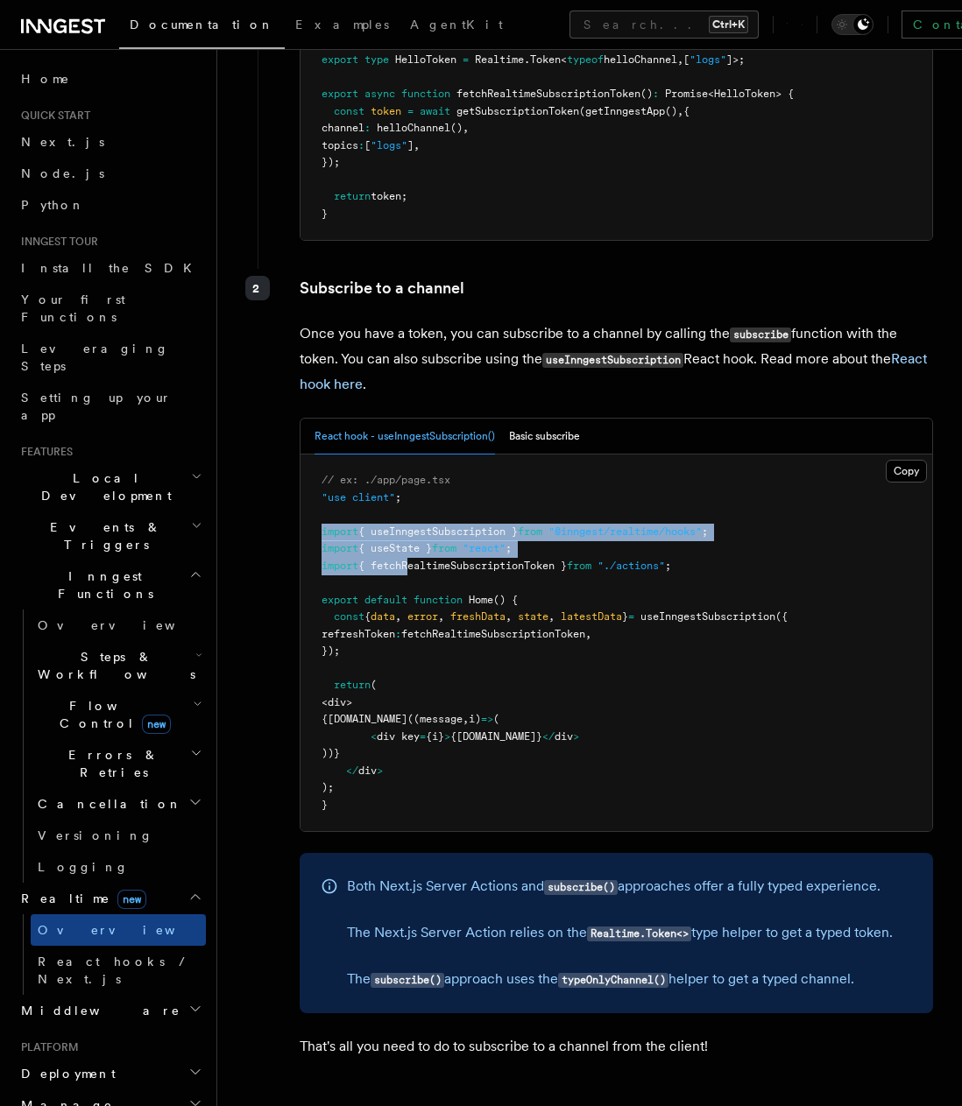
drag, startPoint x: 321, startPoint y: 490, endPoint x: 407, endPoint y: 527, distance: 94.5
click at [408, 527] on pre "// ex: ./app/page.tsx "use client" ; import { useInngestSubscription } from "@i…" at bounding box center [616, 643] width 632 height 377
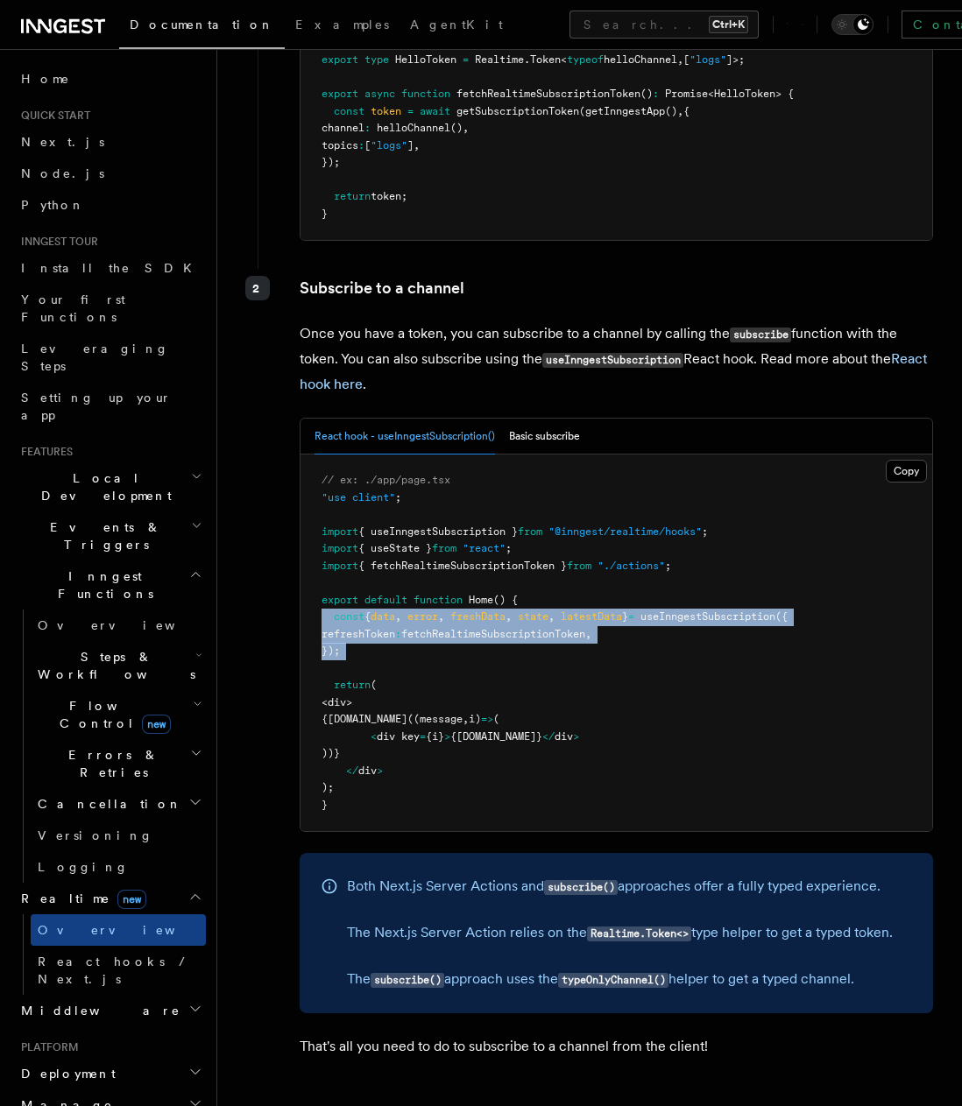
drag, startPoint x: 390, startPoint y: 627, endPoint x: 321, endPoint y: 580, distance: 83.1
click at [321, 580] on pre "// ex: ./app/page.tsx "use client" ; import { useInngestSubscription } from "@i…" at bounding box center [616, 643] width 632 height 377
click at [396, 615] on pre "// ex: ./app/page.tsx "use client" ; import { useInngestSubscription } from "@i…" at bounding box center [616, 643] width 632 height 377
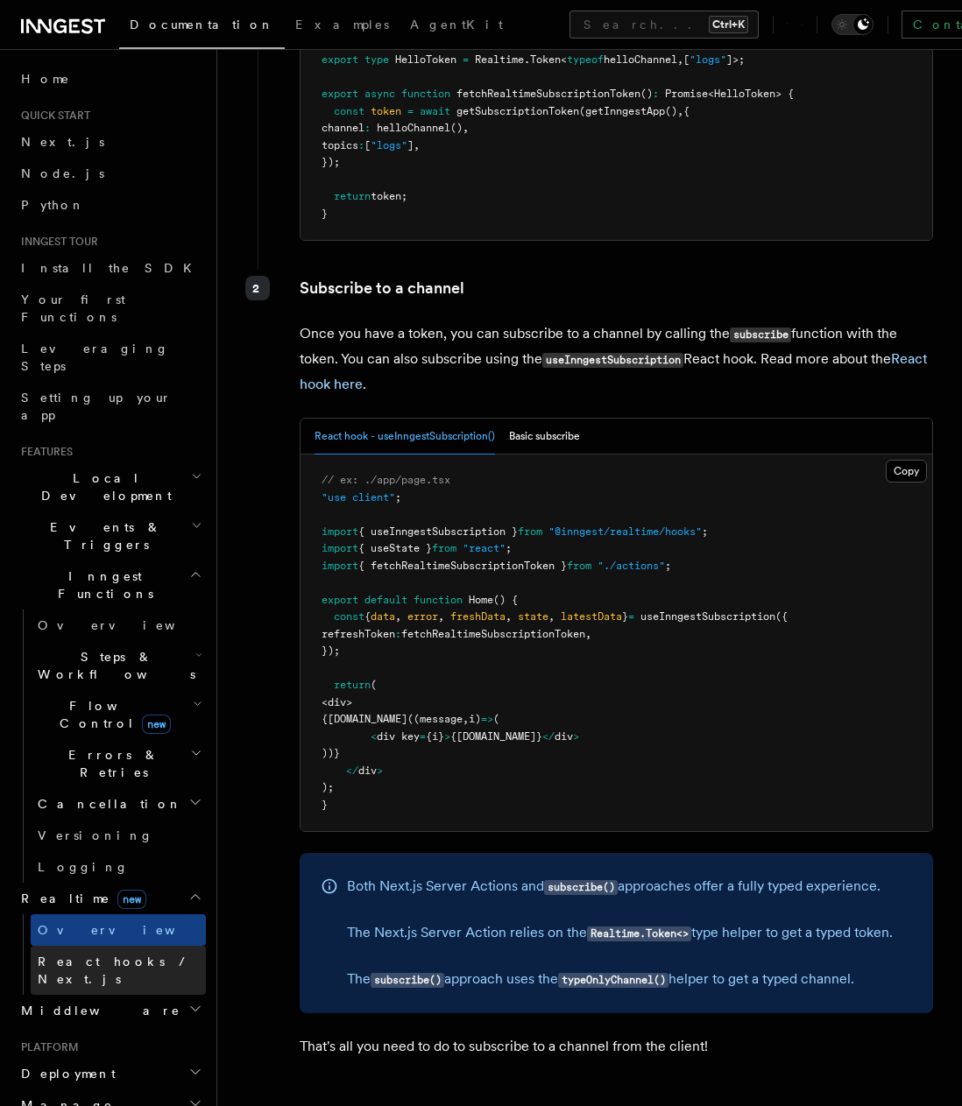
click at [123, 955] on span "React hooks / Next.js" at bounding box center [115, 971] width 155 height 32
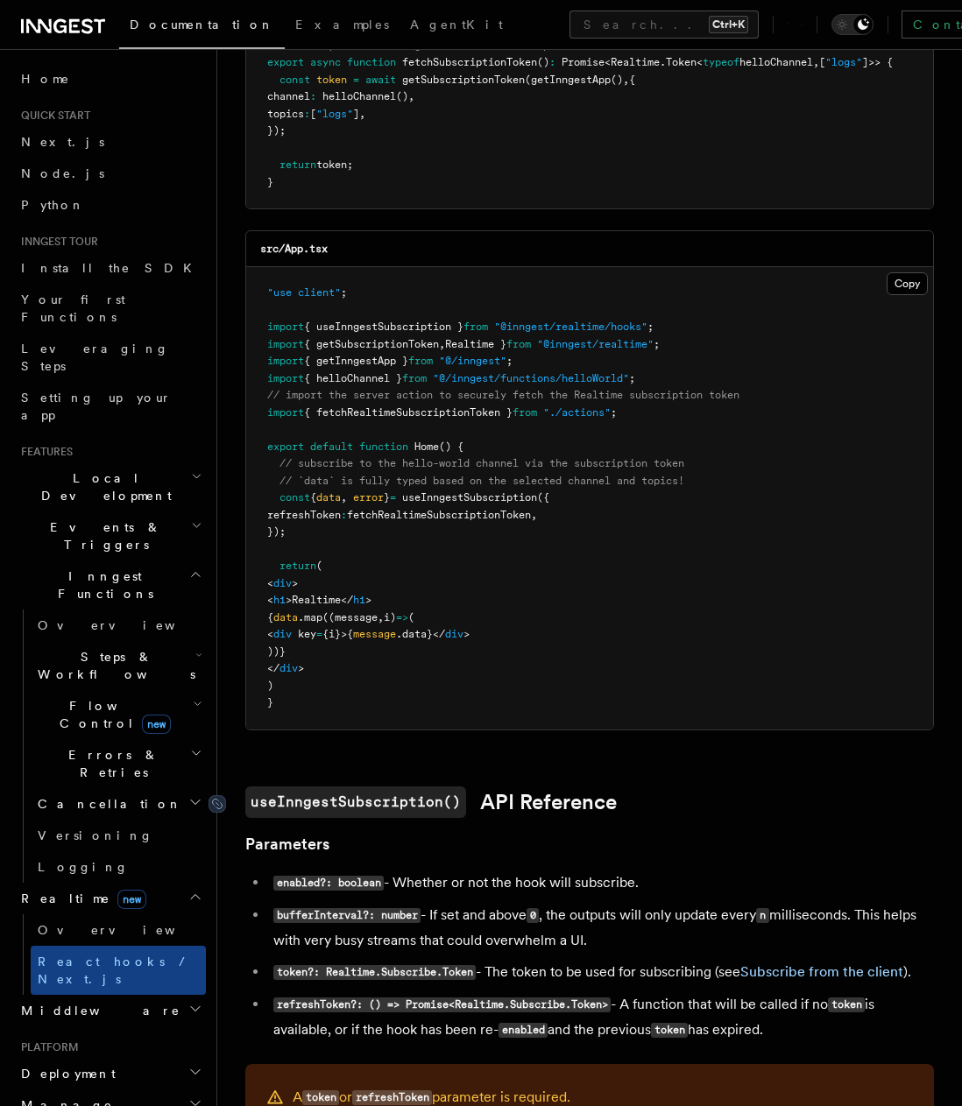
scroll to position [701, 0]
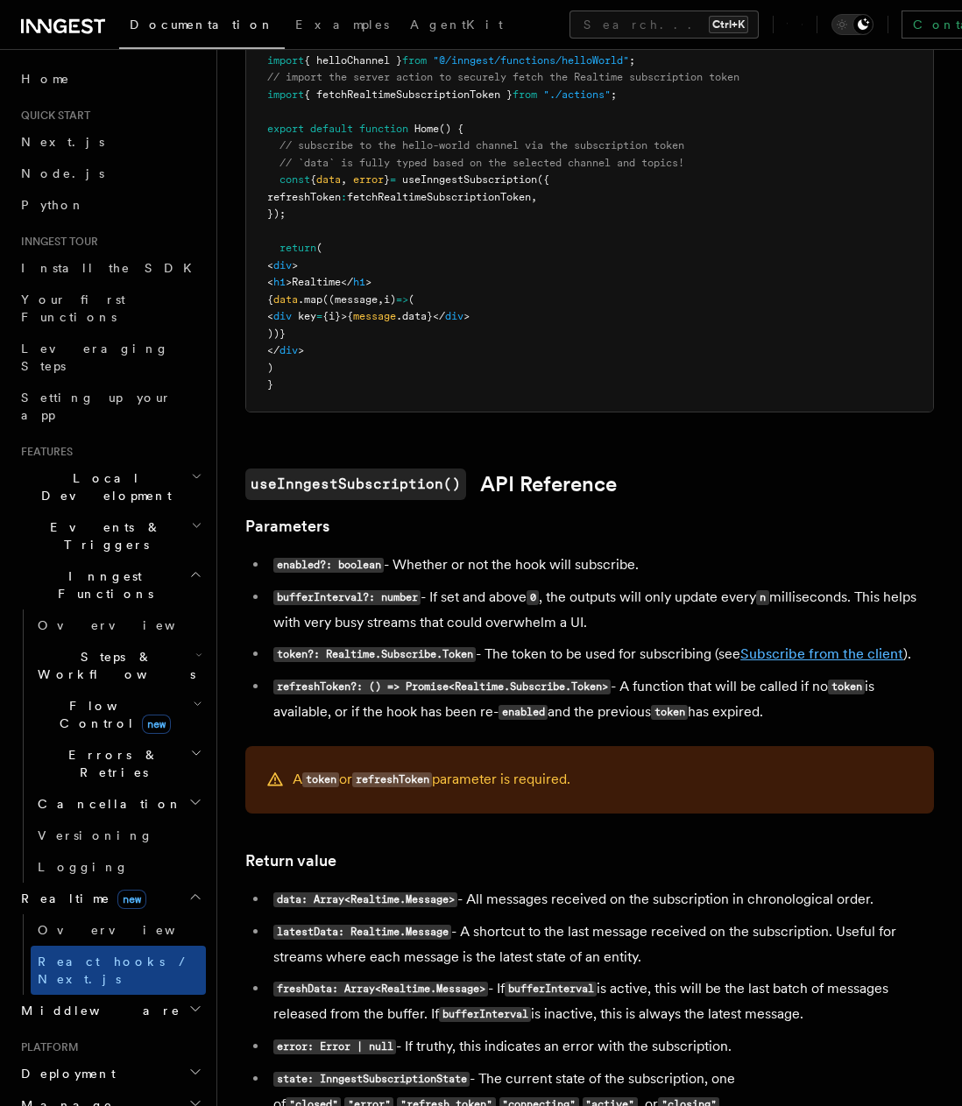
click at [830, 662] on link "Subscribe from the client" at bounding box center [821, 654] width 163 height 17
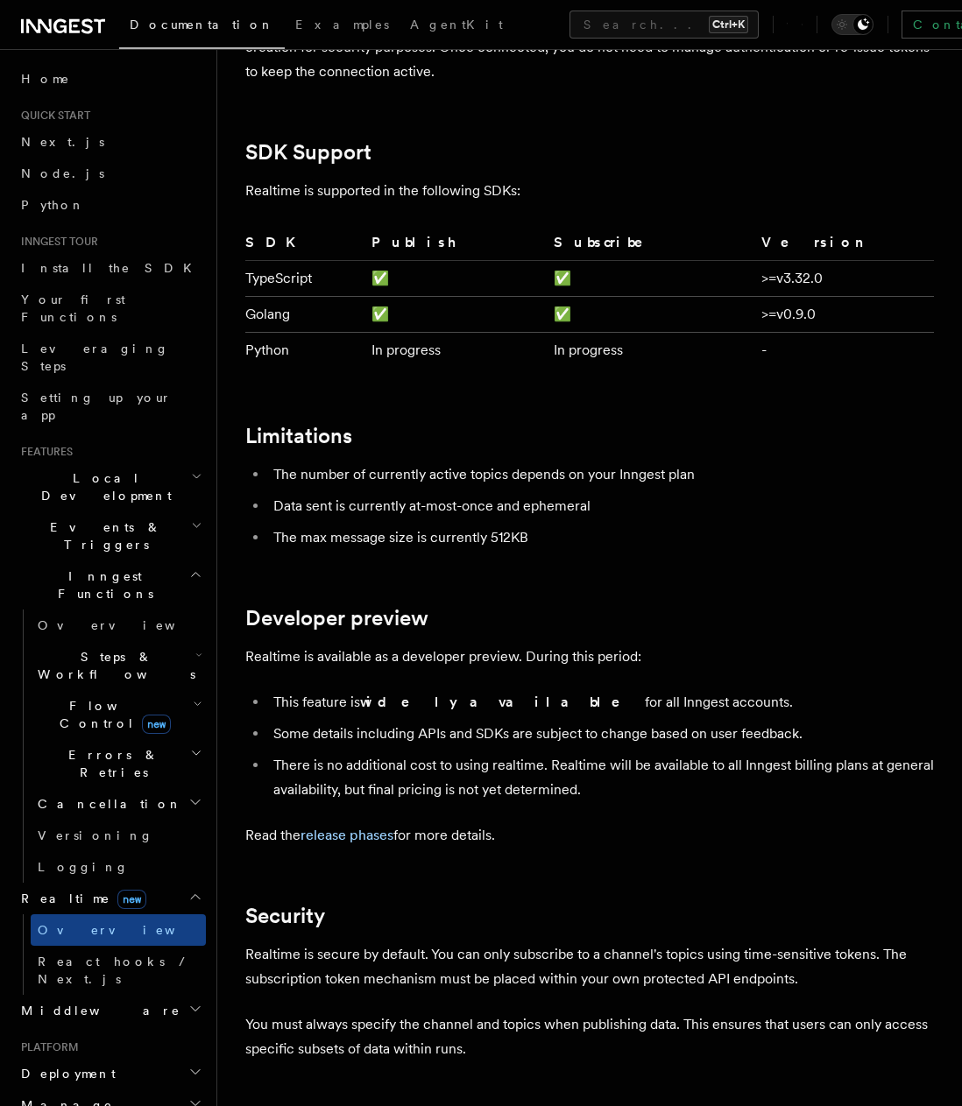
scroll to position [5284, 0]
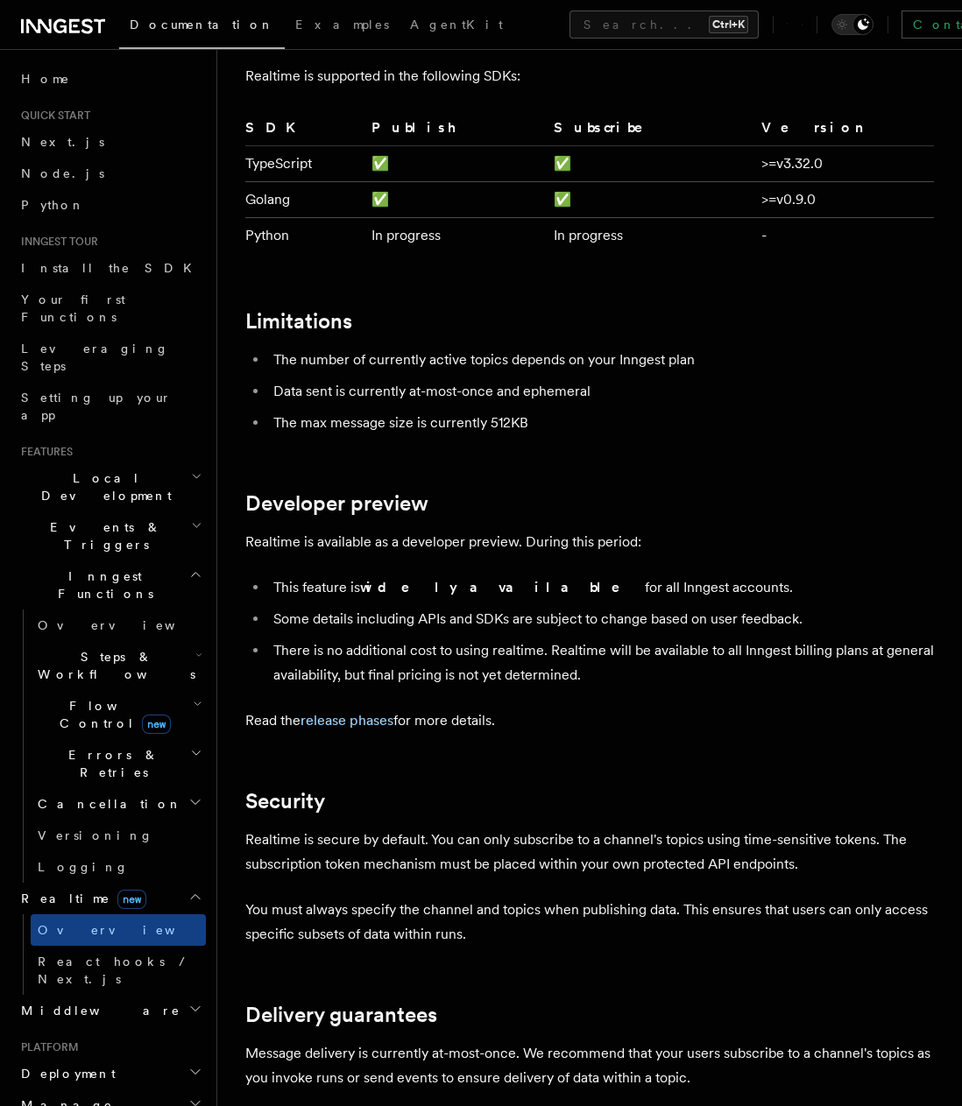
drag, startPoint x: 439, startPoint y: 552, endPoint x: 639, endPoint y: 553, distance: 200.6
click at [637, 576] on li "This feature is widely available for all Inngest accounts." at bounding box center [601, 588] width 666 height 25
click at [650, 576] on li "This feature is widely available for all Inngest accounts." at bounding box center [601, 588] width 666 height 25
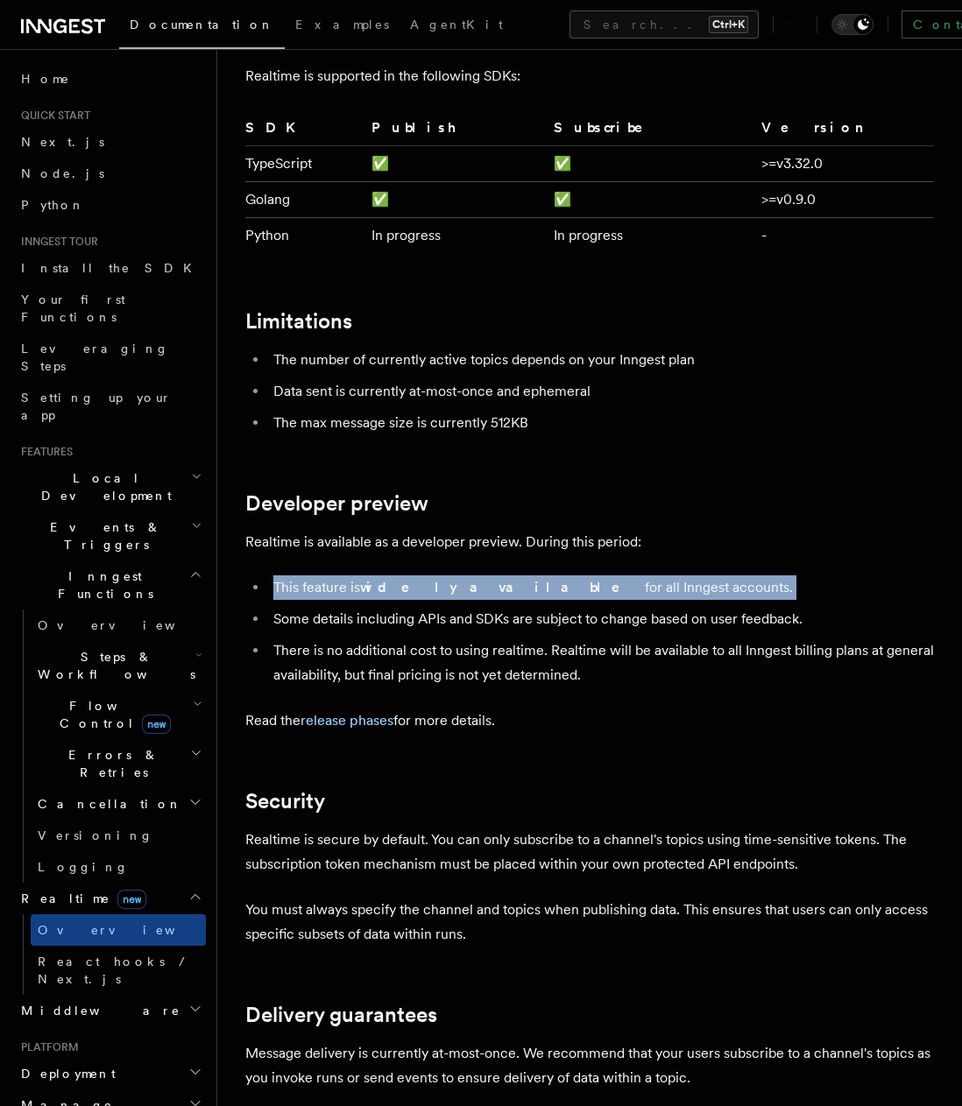
drag, startPoint x: 650, startPoint y: 551, endPoint x: 277, endPoint y: 535, distance: 373.5
click at [285, 576] on li "This feature is widely available for all Inngest accounts." at bounding box center [601, 588] width 666 height 25
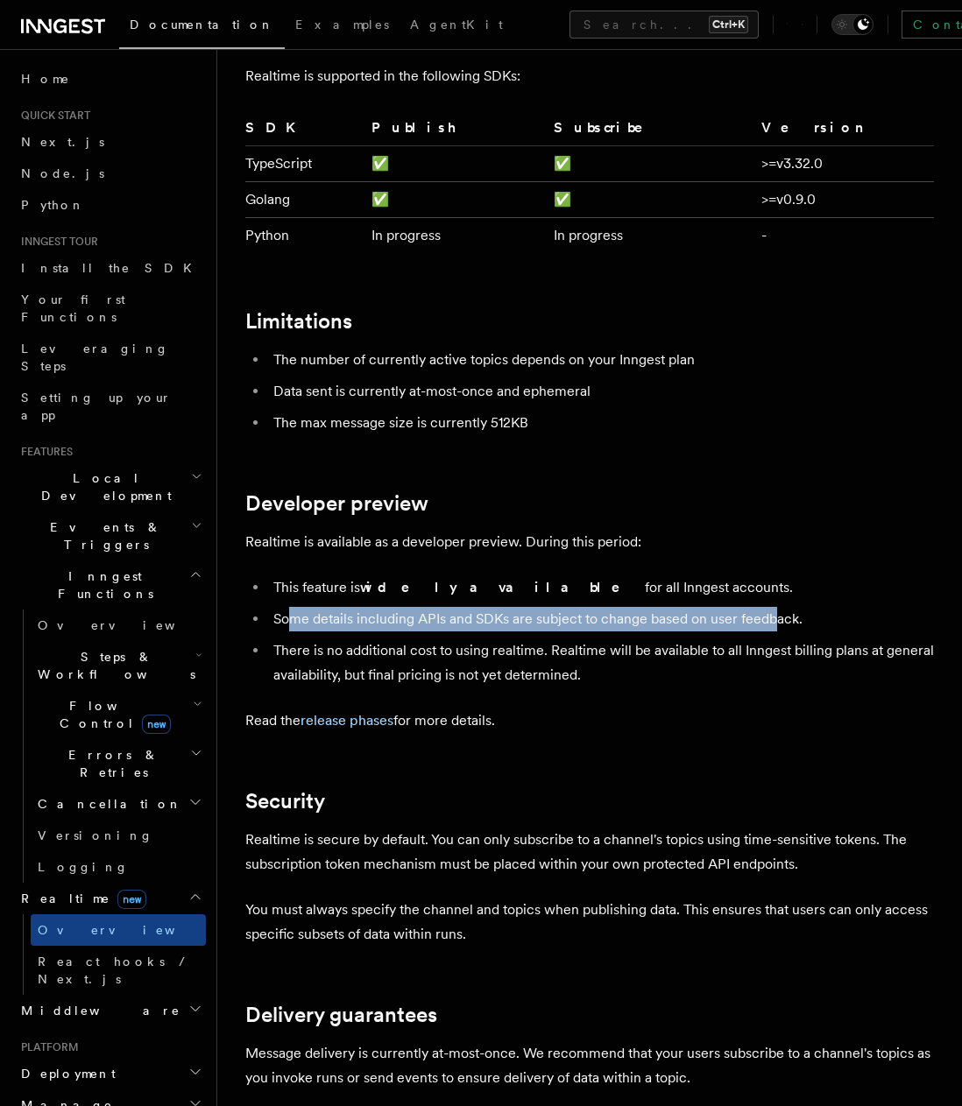
drag, startPoint x: 291, startPoint y: 580, endPoint x: 809, endPoint y: 570, distance: 518.7
click at [780, 607] on li "Some details including APIs and SDKs are subject to change based on user feedba…" at bounding box center [601, 619] width 666 height 25
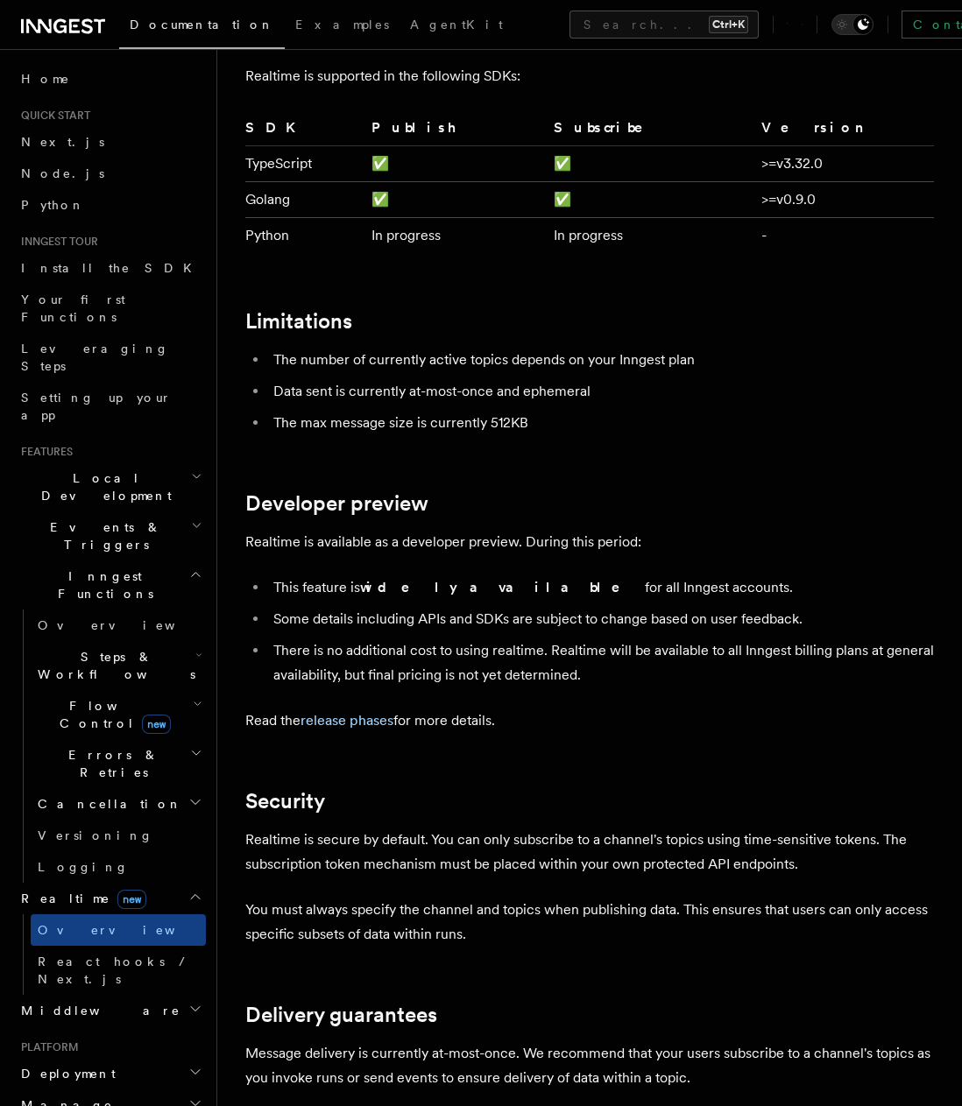
click at [860, 607] on li "Some details including APIs and SDKs are subject to change based on user feedba…" at bounding box center [601, 619] width 666 height 25
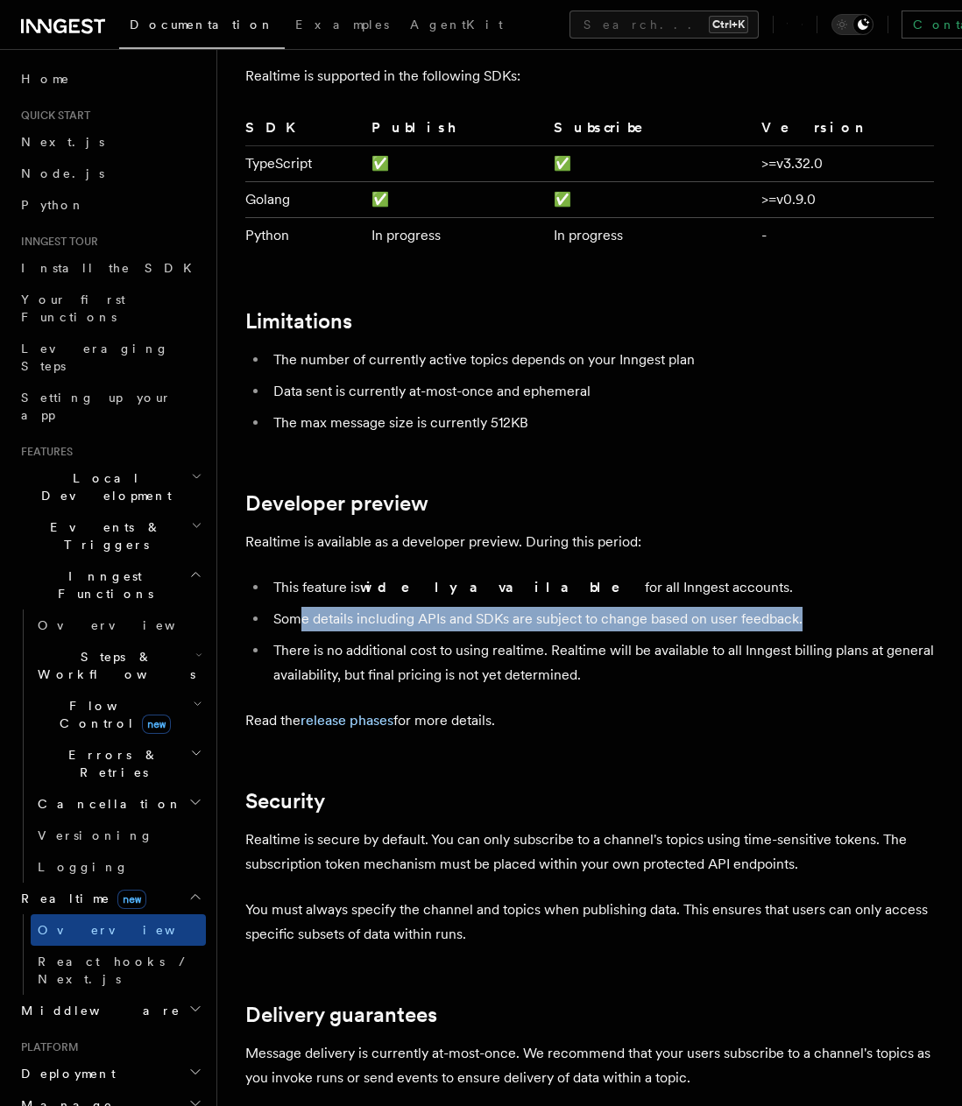
drag, startPoint x: 603, startPoint y: 563, endPoint x: 294, endPoint y: 574, distance: 308.5
click at [296, 607] on li "Some details including APIs and SDKs are subject to change based on user feedba…" at bounding box center [601, 619] width 666 height 25
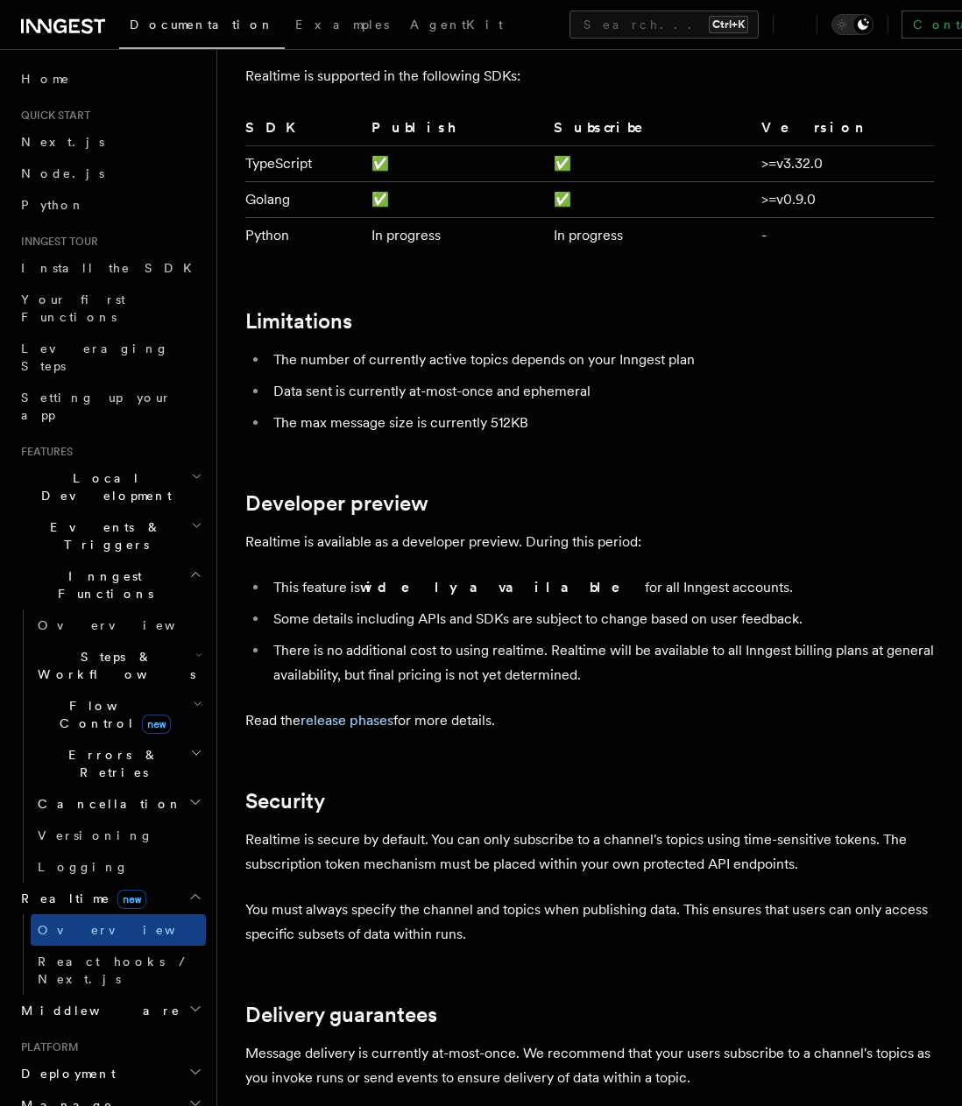
click at [442, 530] on p "Realtime is available as a developer preview. During this period:" at bounding box center [589, 542] width 688 height 25
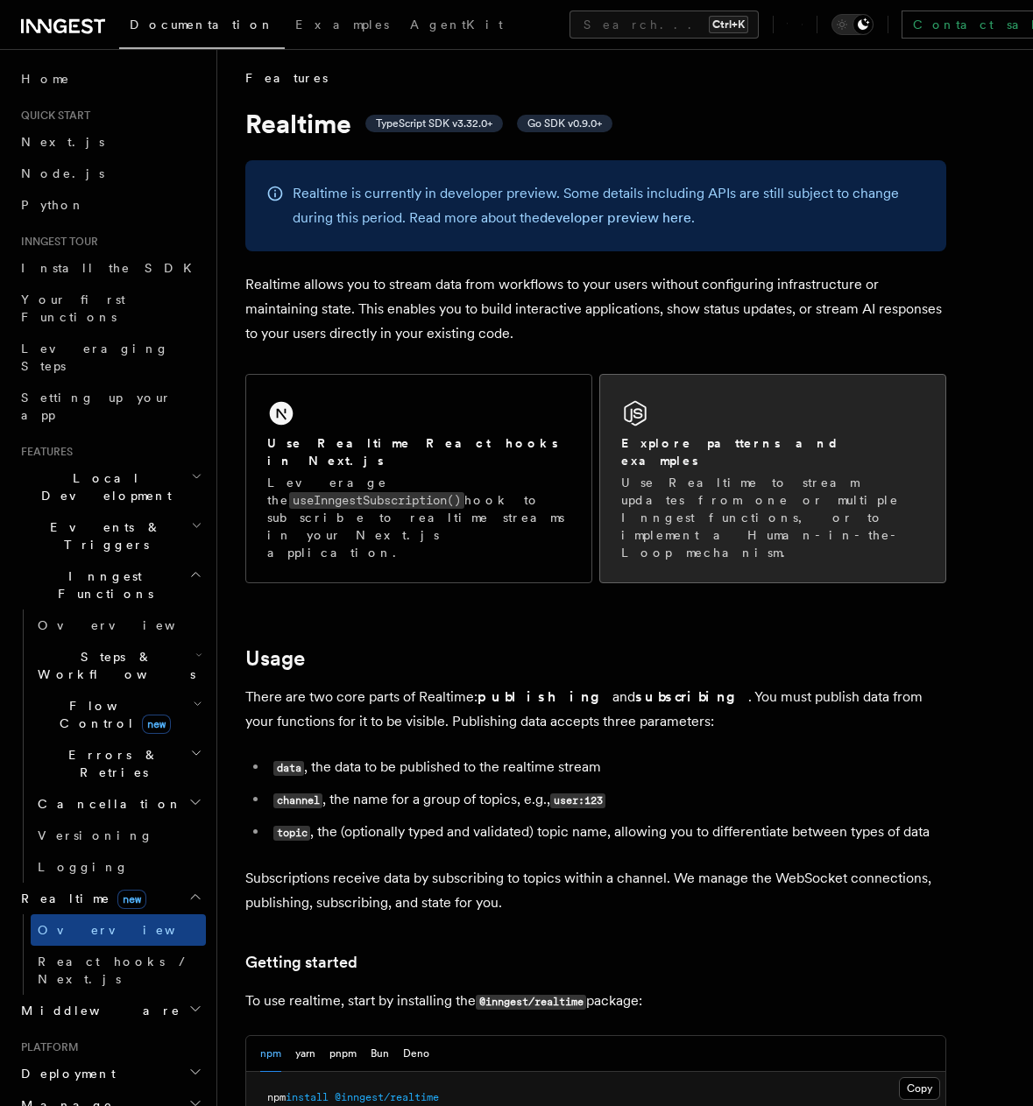
scroll to position [0, 0]
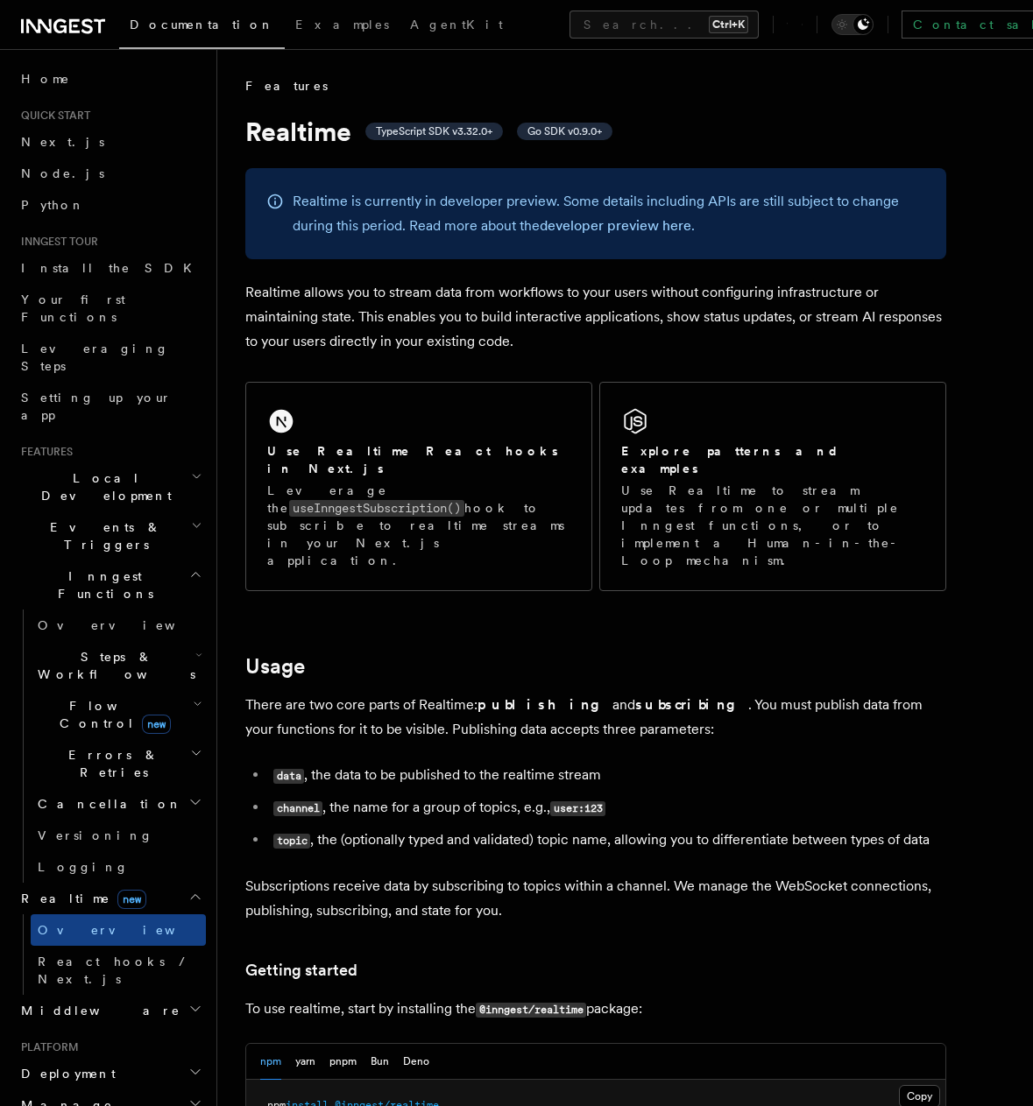
click at [433, 123] on span "TypeScript SDK v3.32.0+" at bounding box center [434, 132] width 138 height 18
click at [433, 130] on span "TypeScript SDK v3.32.0+" at bounding box center [434, 131] width 117 height 14
click at [698, 133] on h1 "Realtime TypeScript SDK v3.32.0+ Go SDK v0.9.0+" at bounding box center [595, 132] width 701 height 32
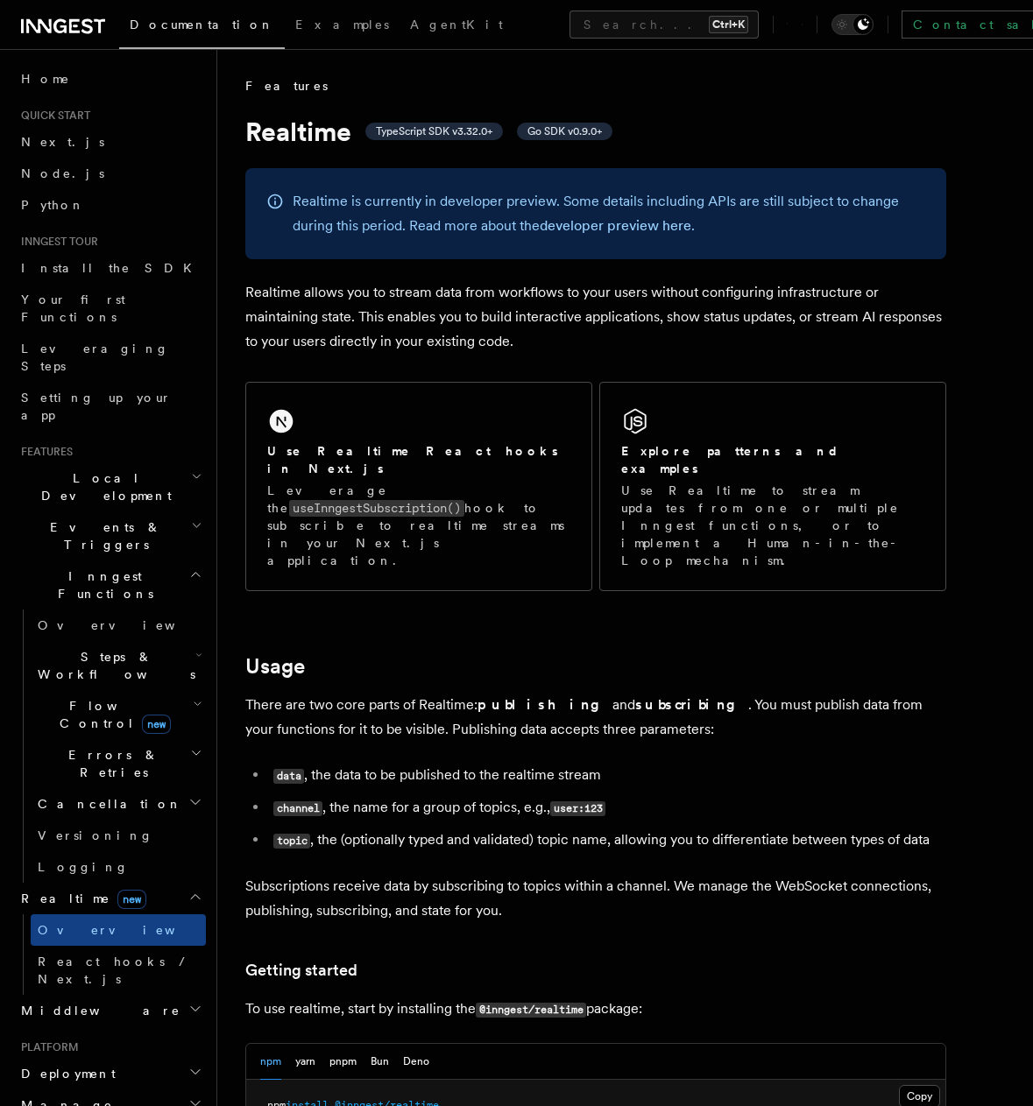
click at [745, 187] on div "Realtime is currently in developer preview. Some details including APIs are sti…" at bounding box center [595, 213] width 701 height 91
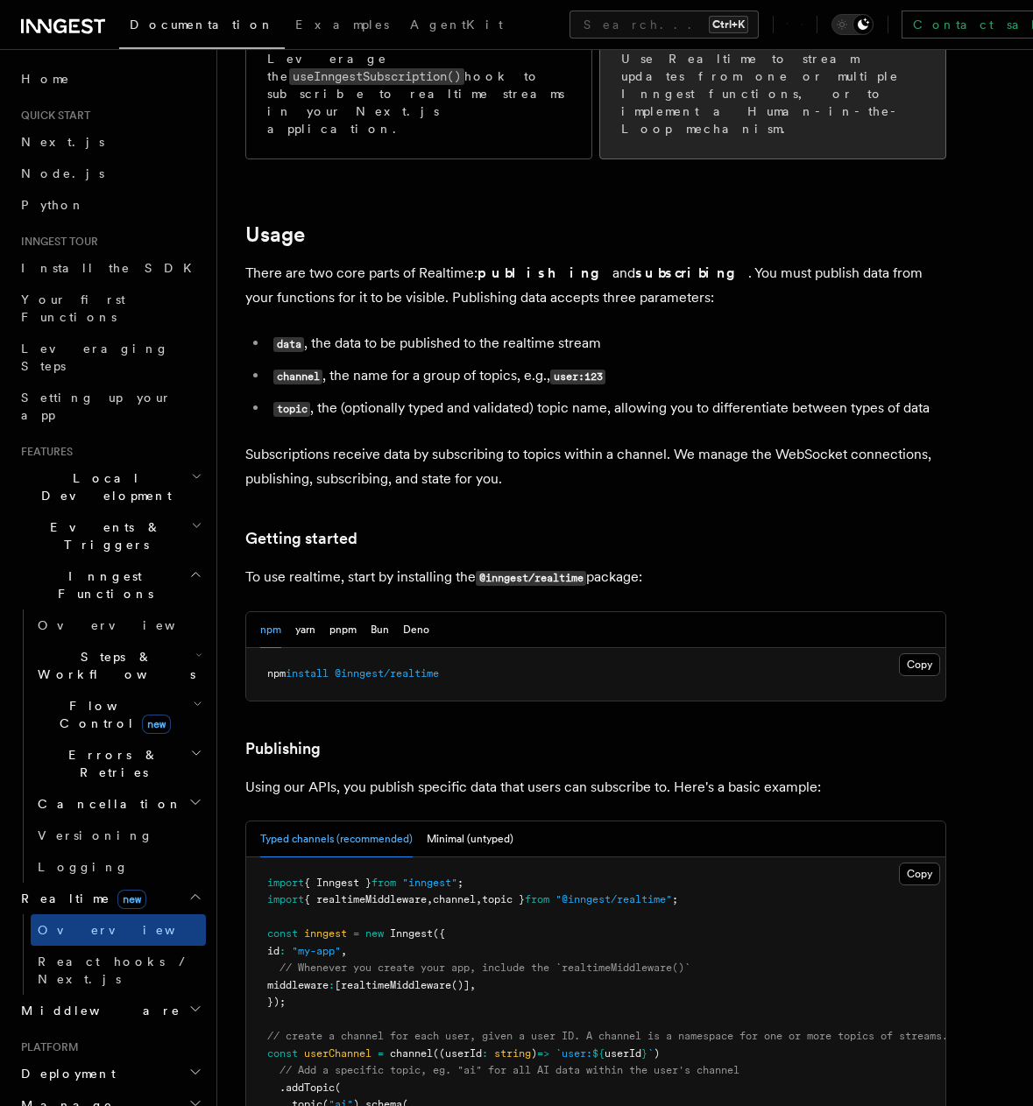
scroll to position [438, 0]
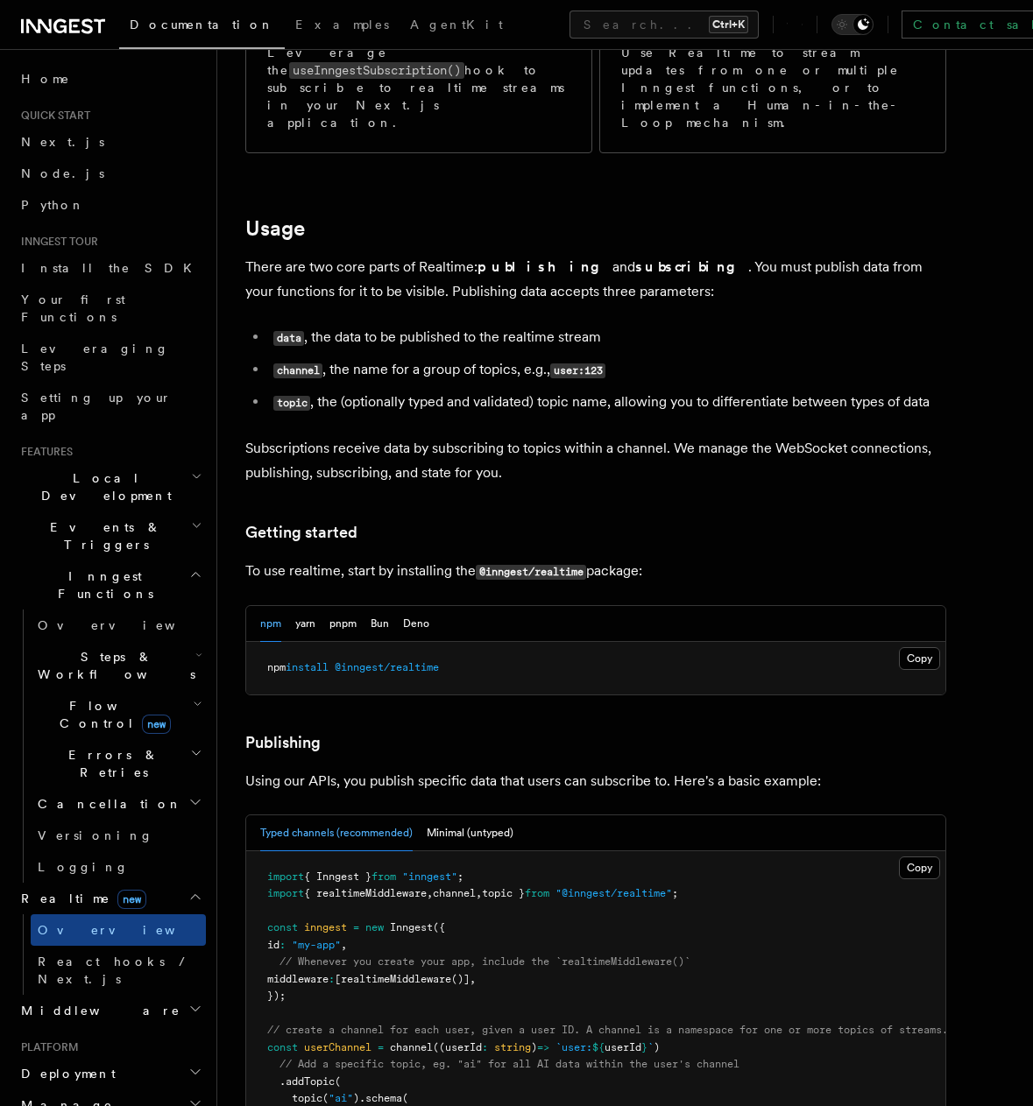
click at [837, 255] on p "There are two core parts of Realtime: publishing and subscribing . You must pub…" at bounding box center [595, 279] width 701 height 49
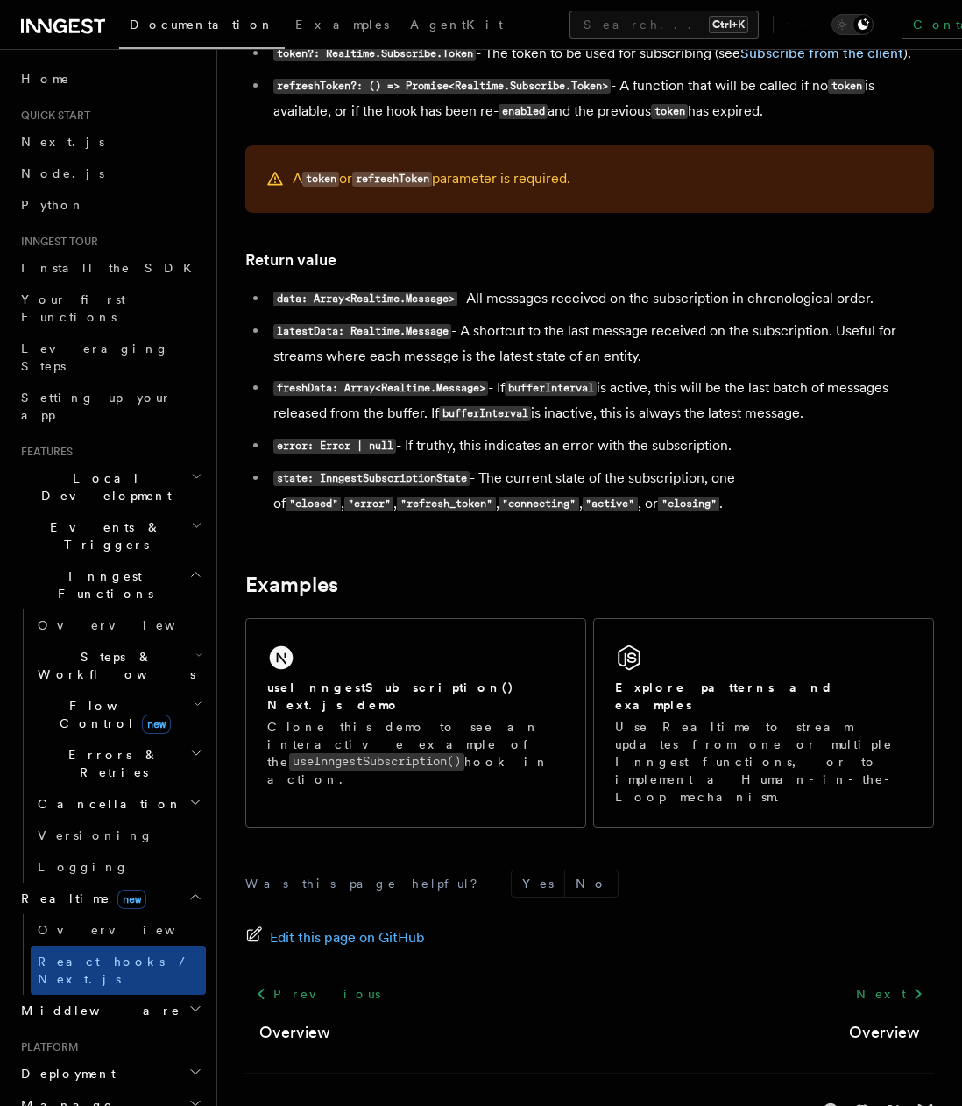
scroll to position [1304, 0]
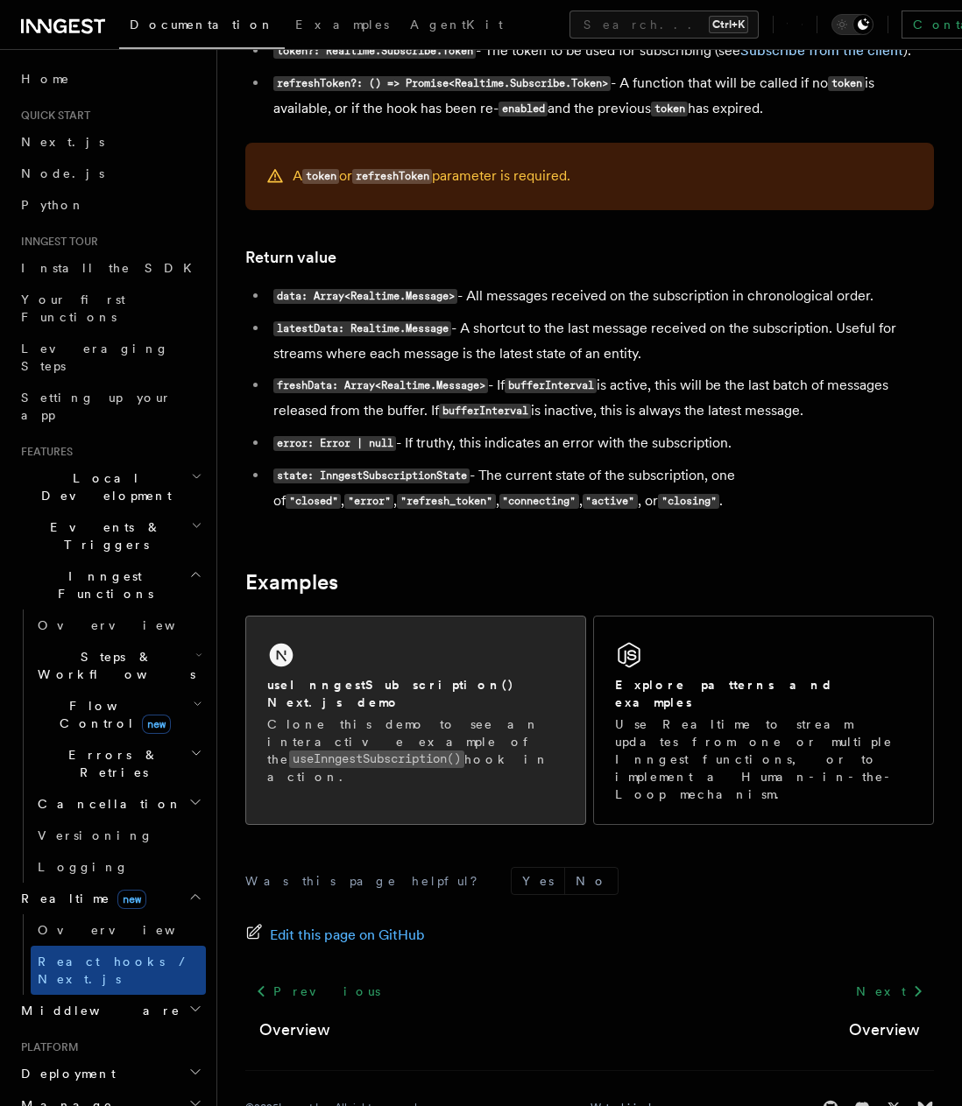
click at [508, 730] on p "Clone this demo to see an interactive example of the useInngestSubscription() h…" at bounding box center [415, 751] width 297 height 70
